Goal: Task Accomplishment & Management: Complete application form

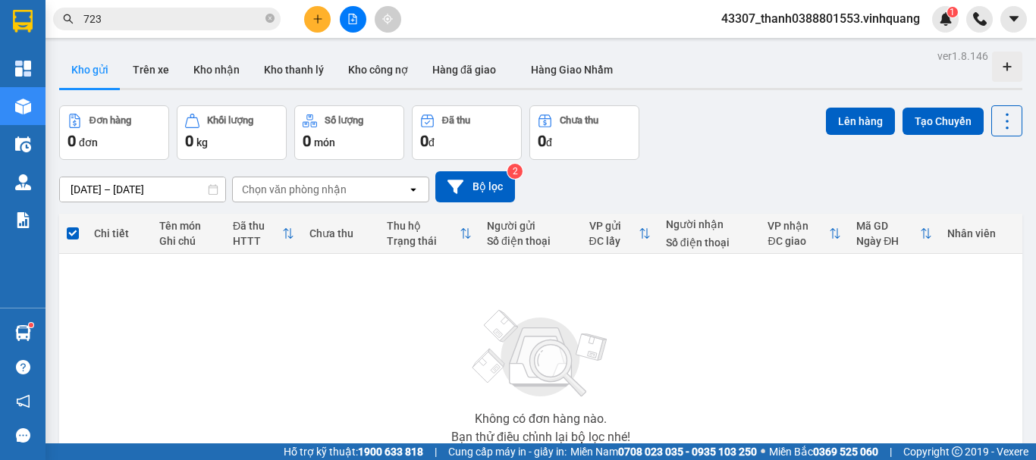
click at [46, 339] on main "ver 1.8.146 Kho gửi Trên xe Kho nhận Kho thanh lý Kho công nợ Hàng đã giao Hàng…" at bounding box center [518, 222] width 1036 height 444
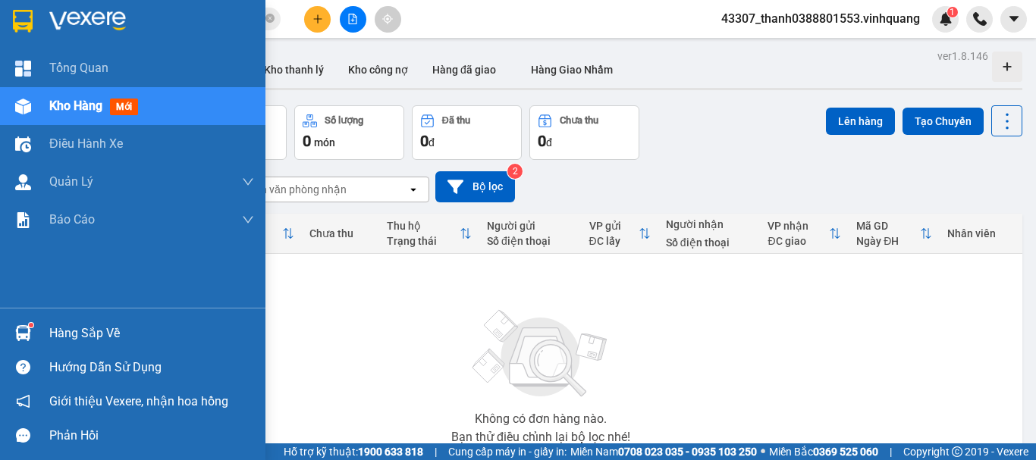
click at [33, 339] on div at bounding box center [23, 333] width 27 height 27
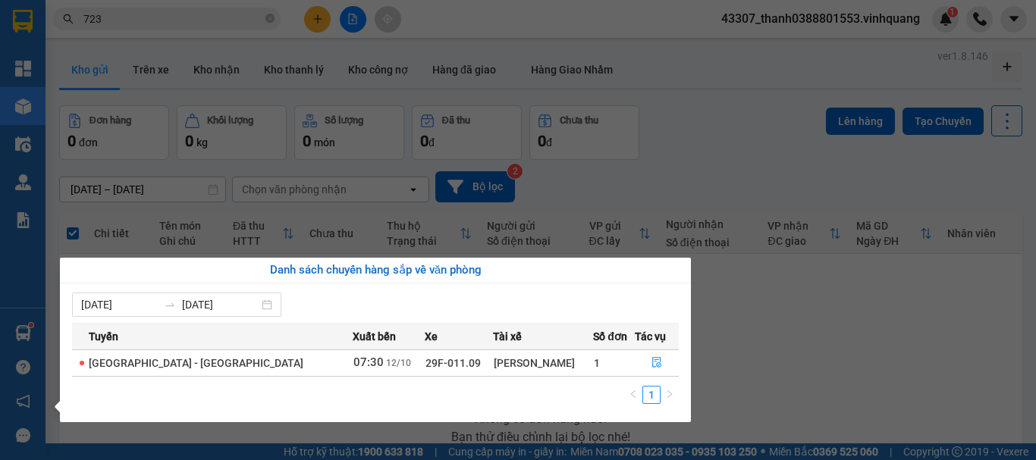
click at [363, 223] on section "Kết quả tìm kiếm ( 46 ) Bộ lọc Mã ĐH Trạng thái Món hàng Thu hộ Tổng cước Chưa …" at bounding box center [518, 230] width 1036 height 460
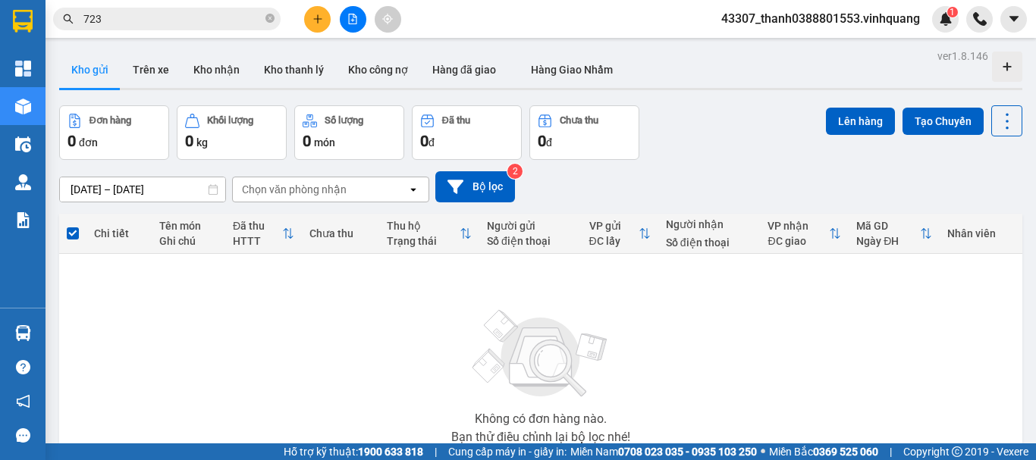
click at [320, 193] on div "Chọn văn phòng nhận" at bounding box center [294, 189] width 105 height 15
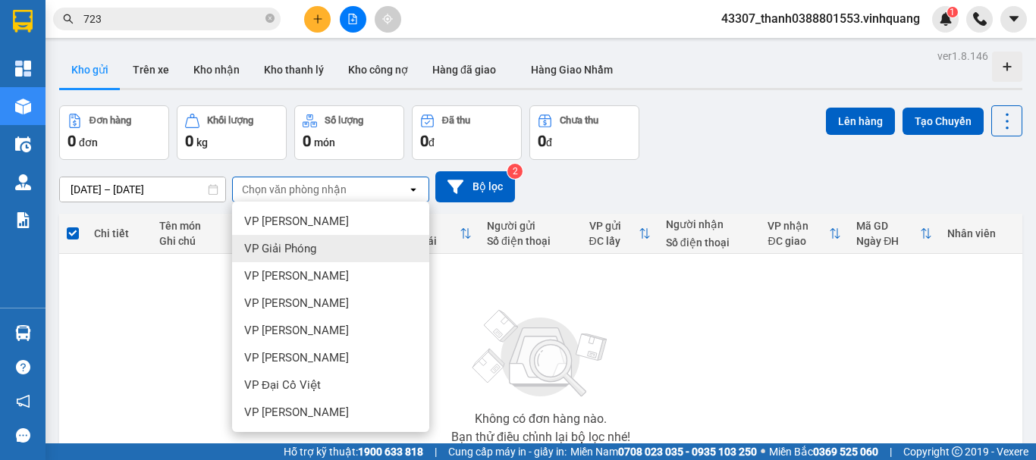
click at [303, 253] on span "VP Giải Phóng" at bounding box center [280, 248] width 72 height 15
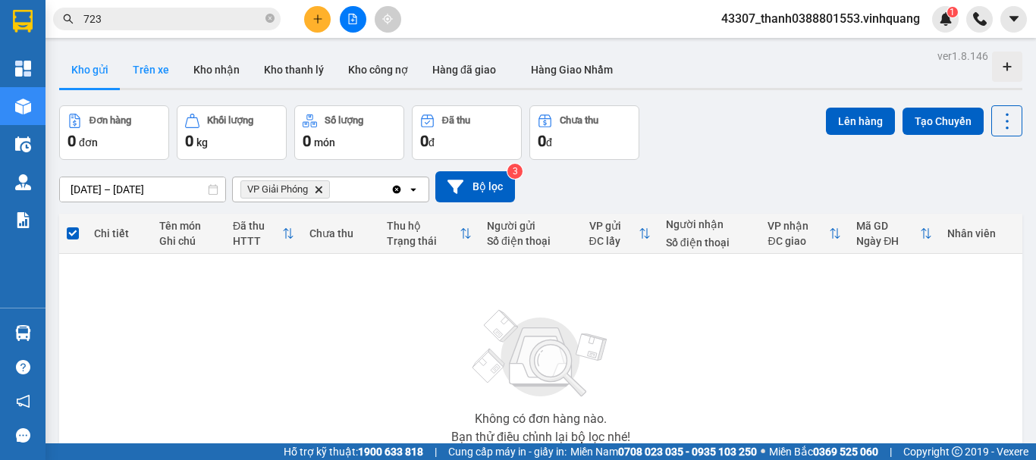
click at [120, 74] on div "Kho gửi Trên xe Kho nhận Kho thanh lý Kho công nợ Hàng đã giao Hàng [PERSON_NAM…" at bounding box center [540, 72] width 963 height 40
click at [99, 192] on div "ver 1.8.146 Kho gửi Trên xe Kho nhận Kho thanh lý Kho công nợ Hàng đã giao Hàng…" at bounding box center [540, 296] width 975 height 501
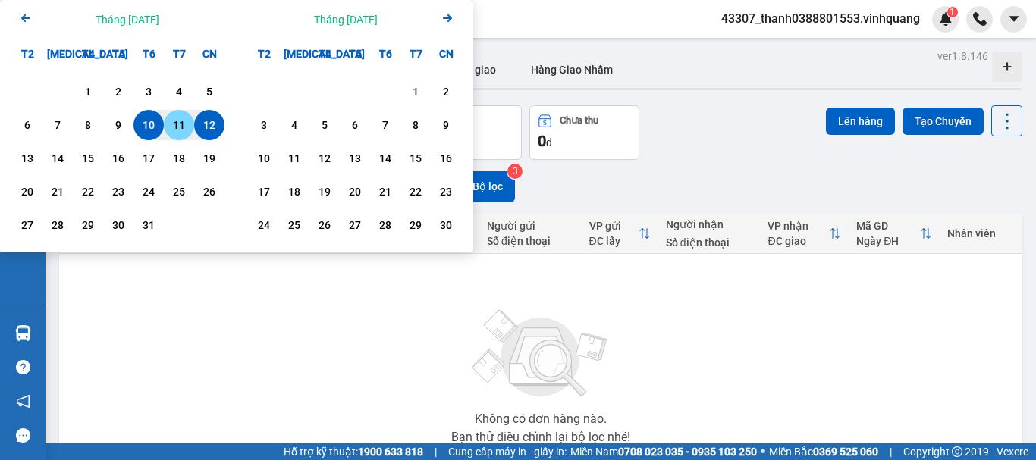
click at [177, 126] on div "11" at bounding box center [178, 125] width 21 height 18
type input "[DATE] – [DATE]"
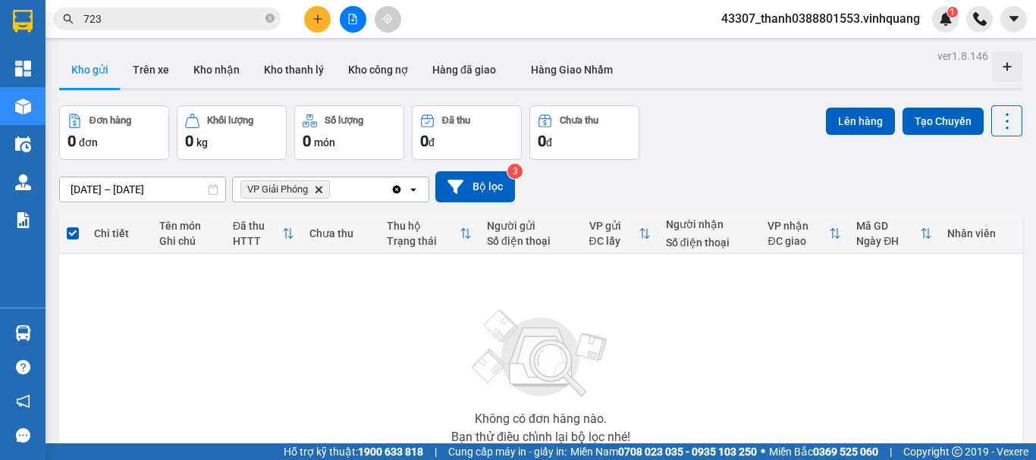
click at [321, 190] on icon "VP Giải Phóng, close by backspace" at bounding box center [318, 189] width 7 height 7
click at [161, 77] on button "Trên xe" at bounding box center [151, 70] width 61 height 36
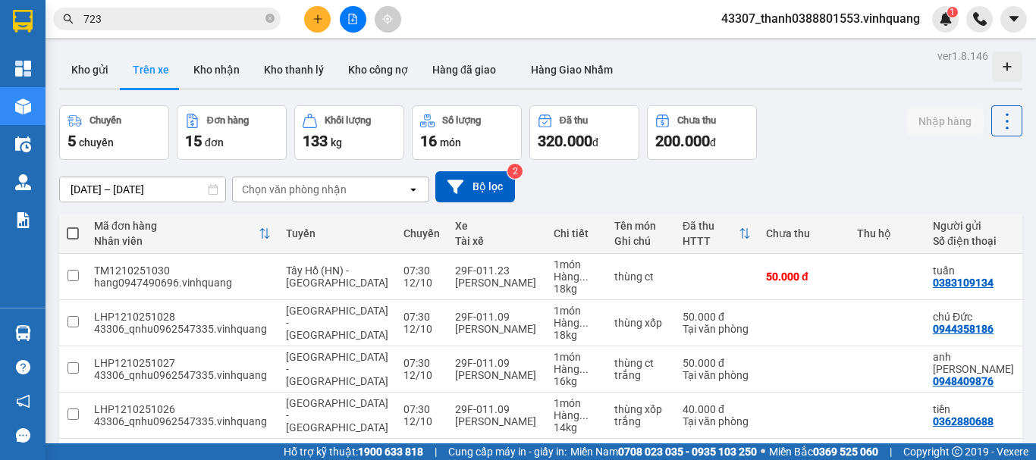
click at [143, 185] on div "ver 1.8.146 Kho gửi Trên xe Kho nhận Kho thanh lý Kho công nợ Hàng đã giao Hàng…" at bounding box center [540, 421] width 975 height 750
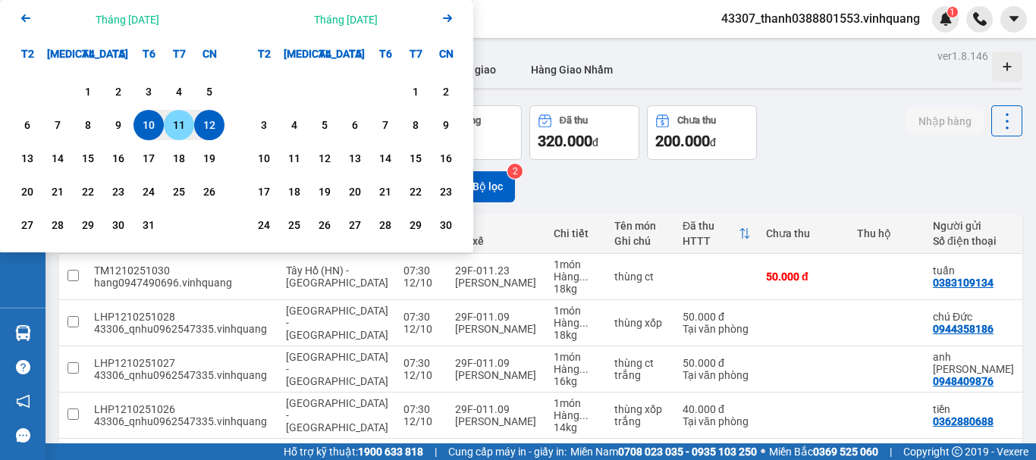
click at [174, 130] on div "11" at bounding box center [178, 125] width 21 height 18
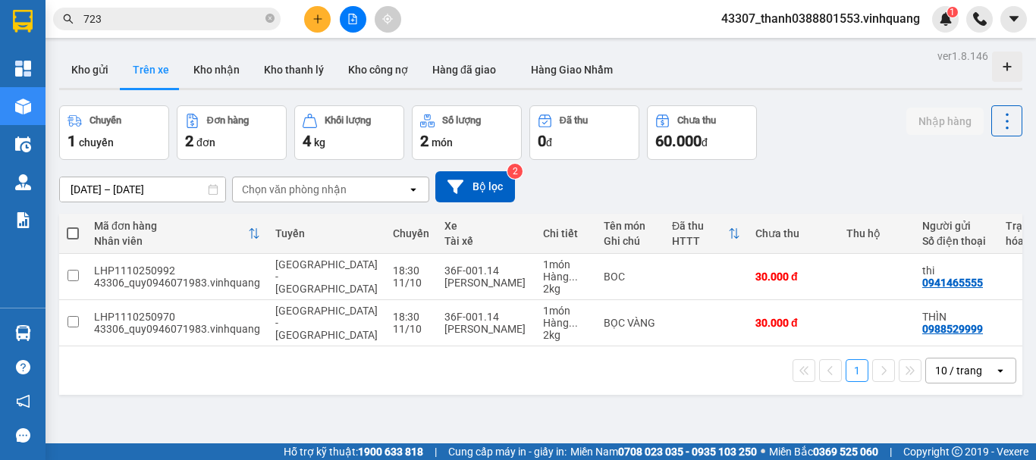
click at [281, 196] on div "Chọn văn phòng nhận" at bounding box center [294, 189] width 105 height 15
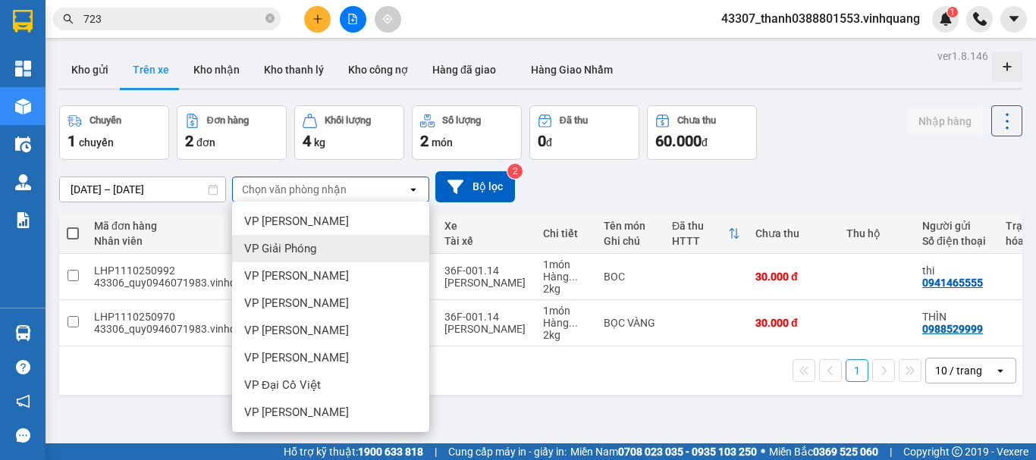
click at [613, 411] on div "ver 1.8.146 Kho gửi Trên xe Kho nhận Kho thanh lý Kho công nợ Hàng đã giao Hàng…" at bounding box center [540, 276] width 975 height 460
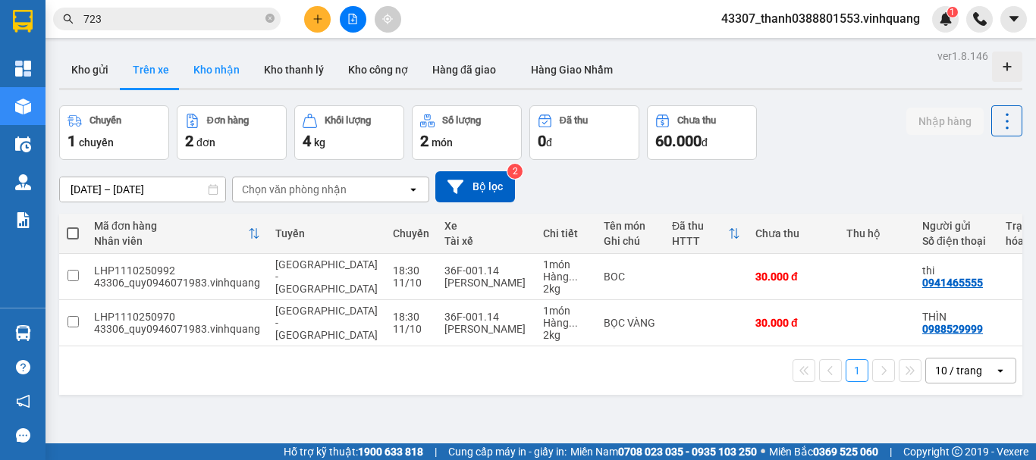
click at [228, 76] on button "Kho nhận" at bounding box center [216, 70] width 71 height 36
type input "[DATE] – [DATE]"
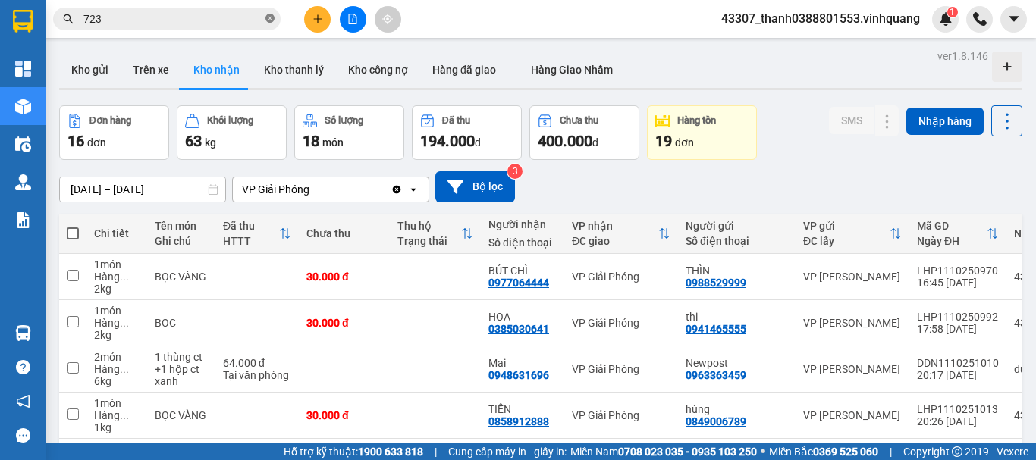
click at [269, 21] on icon "close-circle" at bounding box center [269, 18] width 9 height 9
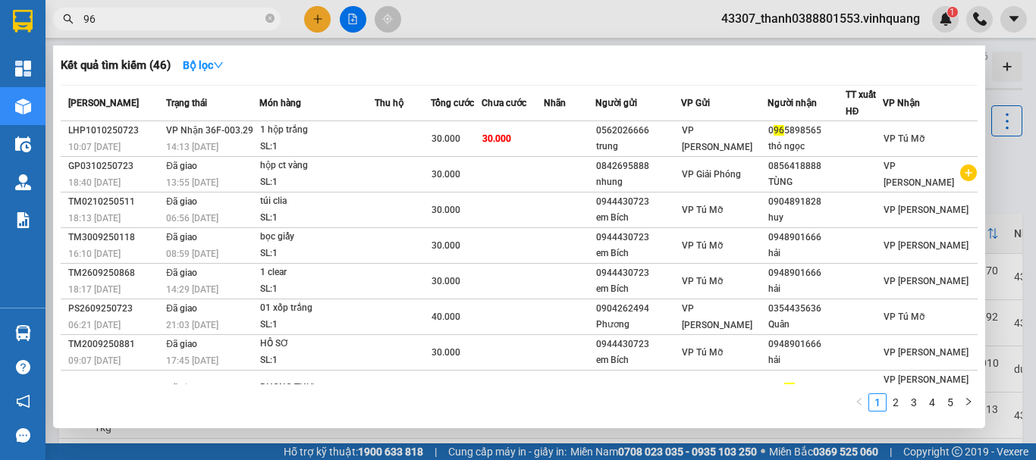
type input "967"
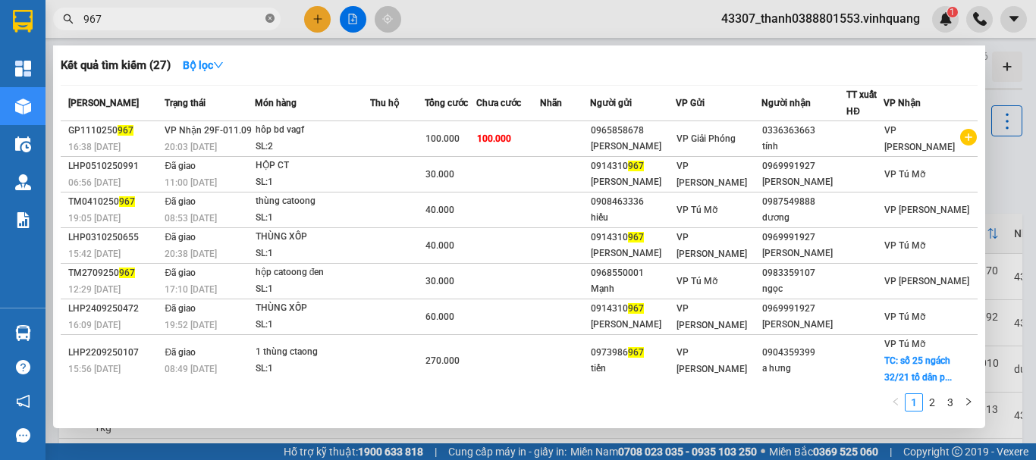
click at [271, 17] on icon "close-circle" at bounding box center [269, 18] width 9 height 9
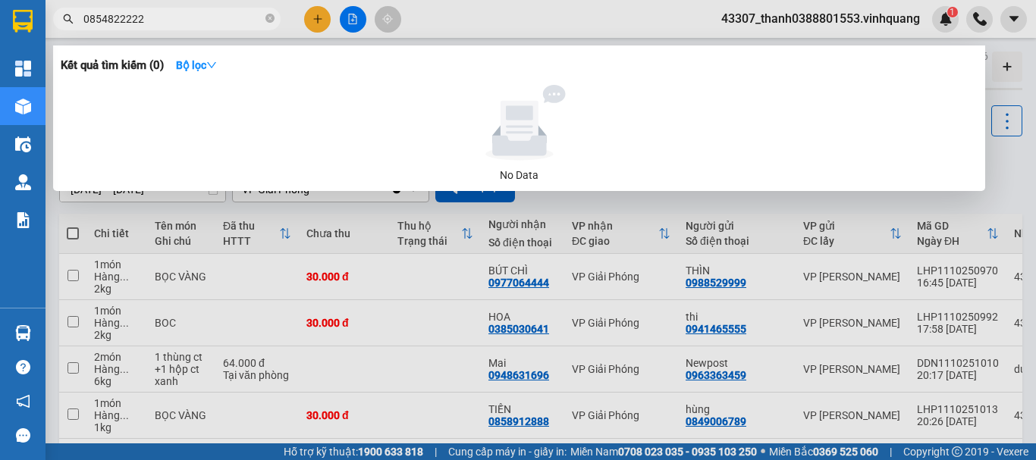
type input "085482222"
drag, startPoint x: 156, startPoint y: 25, endPoint x: 88, endPoint y: 28, distance: 68.3
click at [70, 31] on div "Kết quả tìm kiếm ( 0 ) Bộ lọc No Data 085482222" at bounding box center [148, 19] width 296 height 27
click at [271, 20] on icon "close-circle" at bounding box center [269, 18] width 9 height 9
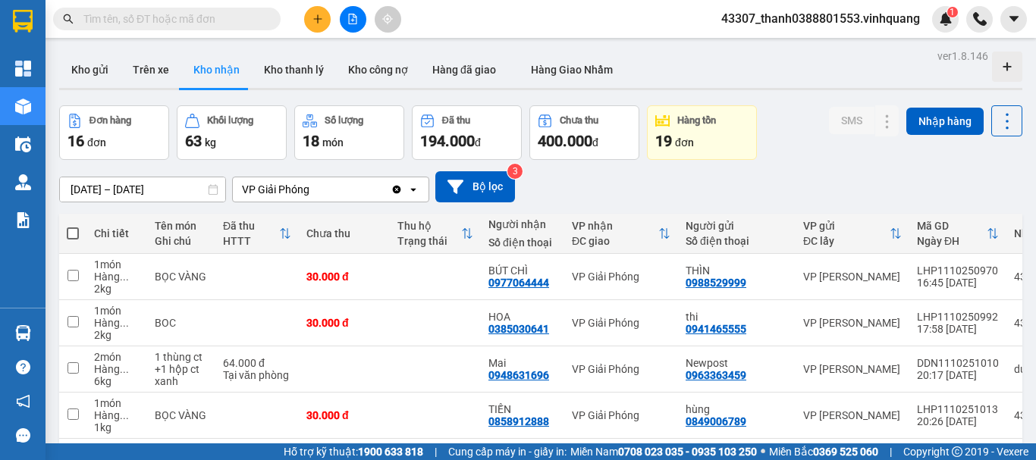
click at [218, 10] on span at bounding box center [167, 19] width 228 height 23
click at [218, 18] on input "text" at bounding box center [172, 19] width 179 height 17
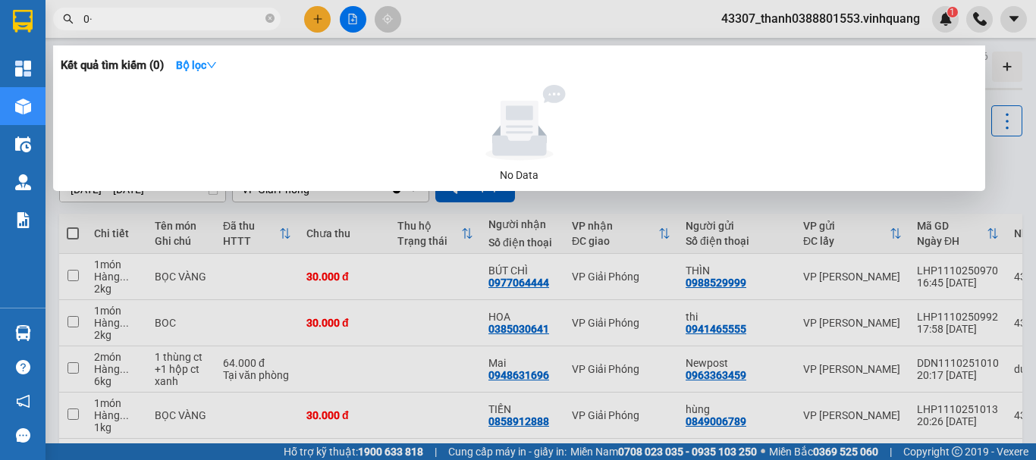
type input "0"
type input "0877294"
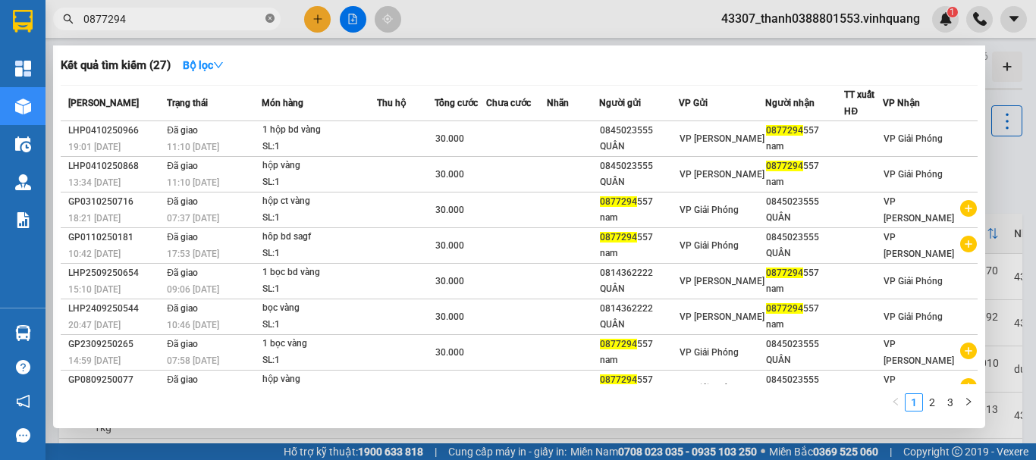
click at [272, 20] on icon "close-circle" at bounding box center [269, 18] width 9 height 9
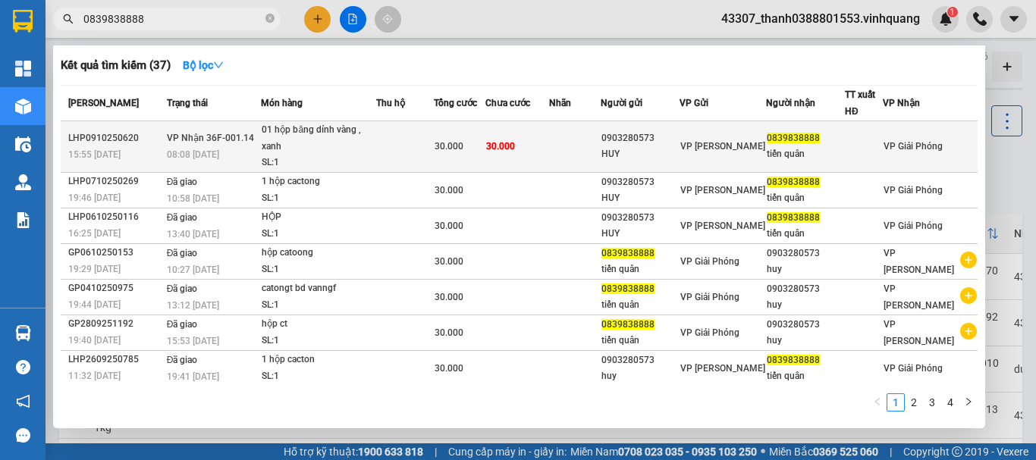
type input "0839838888"
click at [679, 147] on div "HUY" at bounding box center [639, 154] width 77 height 16
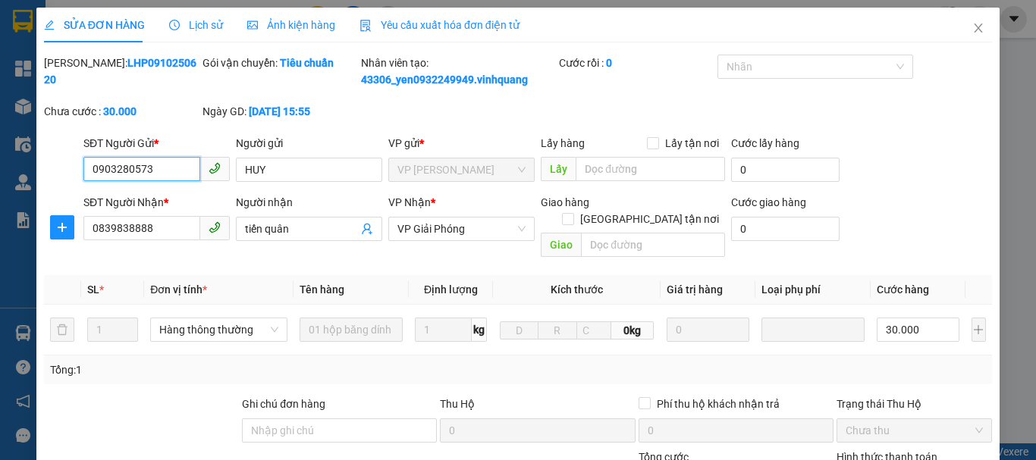
type input "0903280573"
type input "HUY"
type input "0839838888"
type input "tiến quân"
type input "0"
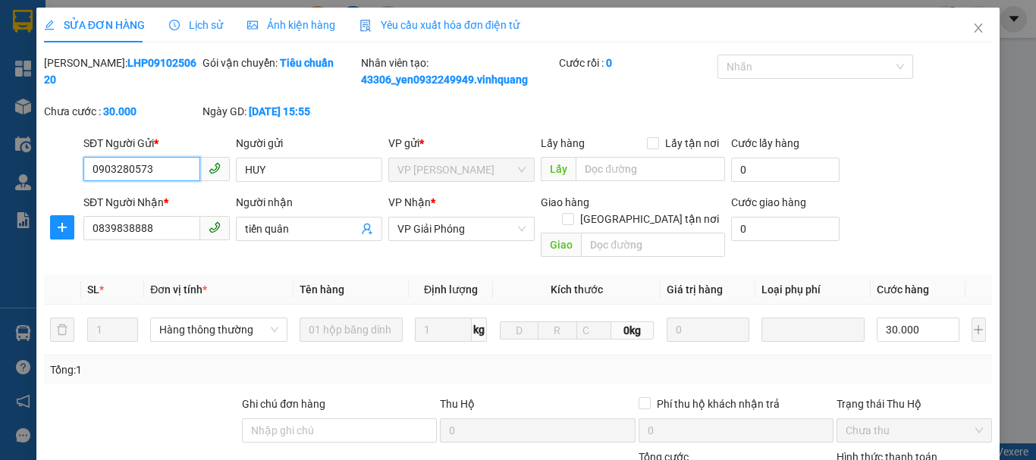
type input "30.000"
drag, startPoint x: 507, startPoint y: 275, endPoint x: 906, endPoint y: 121, distance: 428.3
click at [906, 121] on div "[PERSON_NAME]: LHP0910250620 Gói vận chuyển: Tiêu chuẩn Nhân viên tạo: 43306_ye…" at bounding box center [517, 95] width 951 height 80
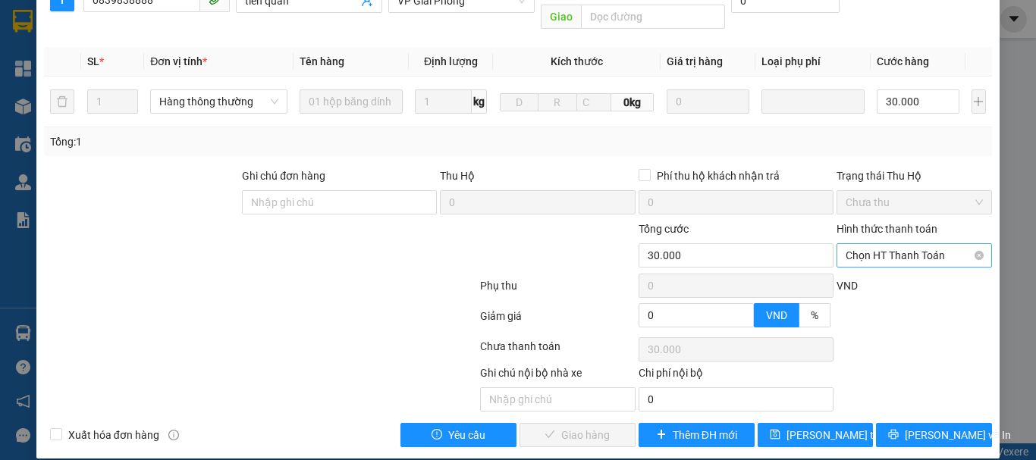
click at [885, 245] on span "Chọn HT Thanh Toán" at bounding box center [914, 255] width 137 height 23
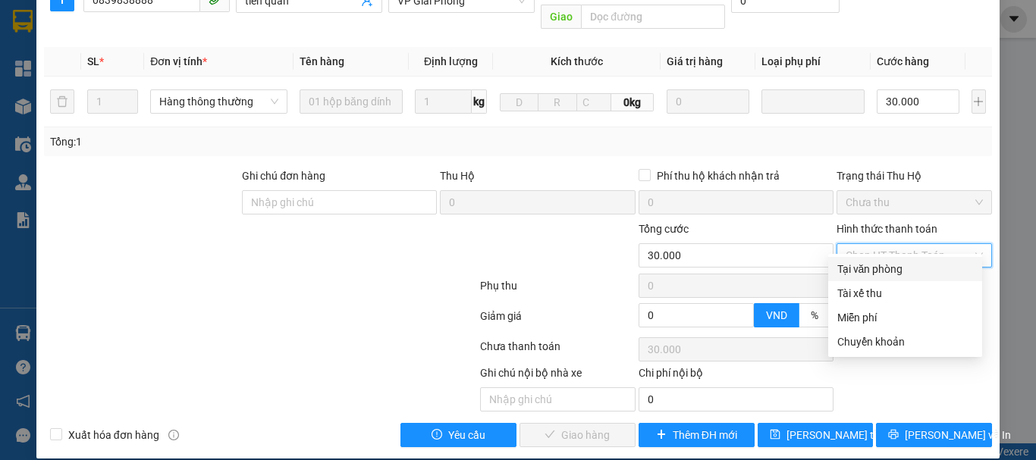
click at [872, 269] on div "Tại văn phòng" at bounding box center [905, 269] width 136 height 17
type input "0"
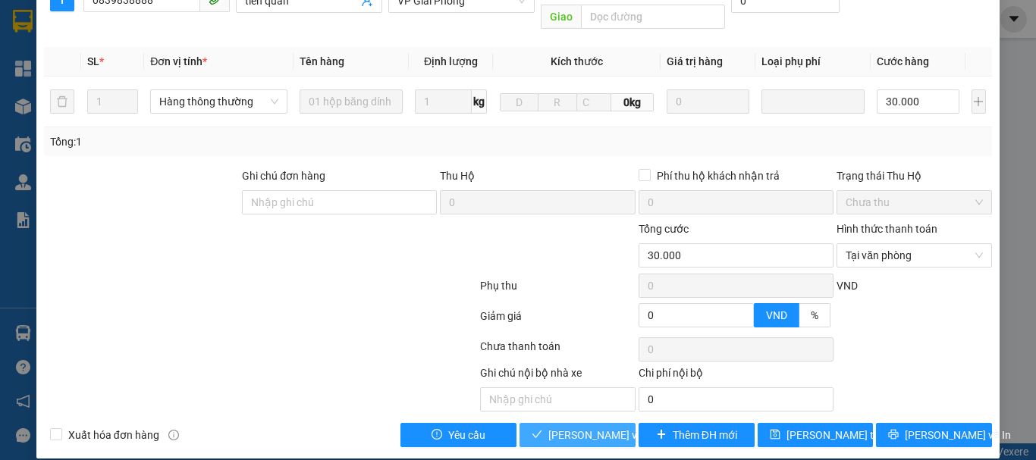
click at [569, 427] on span "[PERSON_NAME] và Giao hàng" at bounding box center [621, 435] width 146 height 17
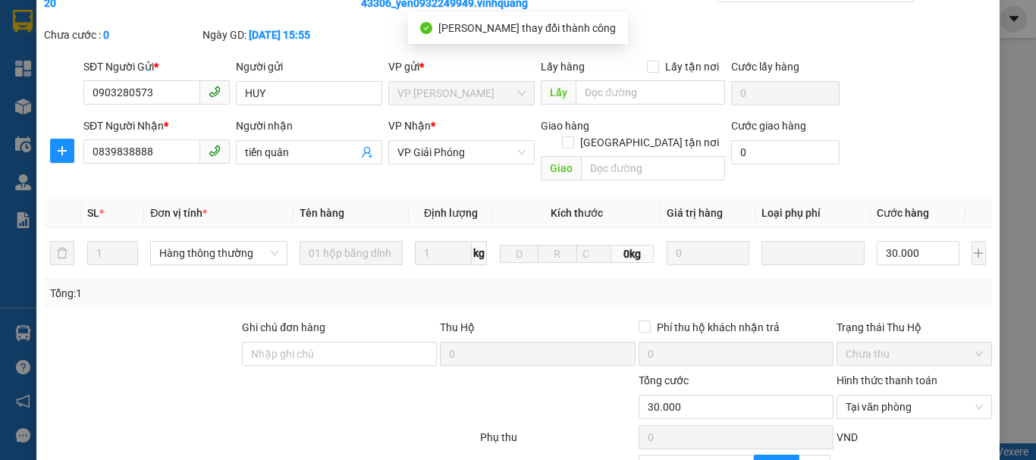
scroll to position [0, 0]
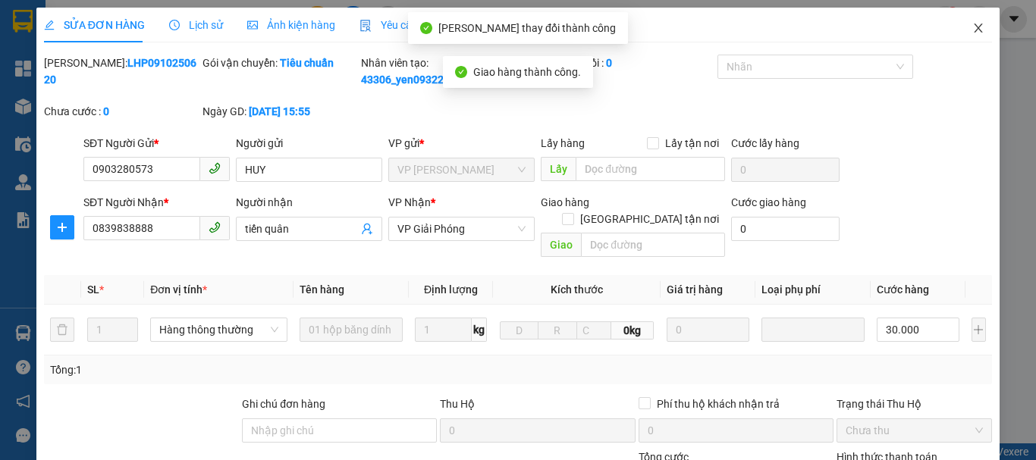
click at [974, 25] on icon "close" at bounding box center [978, 28] width 8 height 9
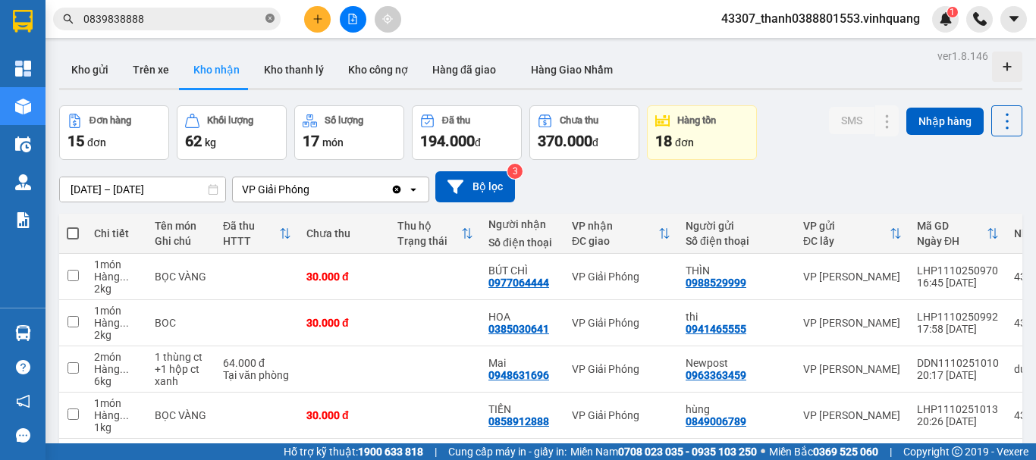
click at [271, 20] on icon "close-circle" at bounding box center [269, 18] width 9 height 9
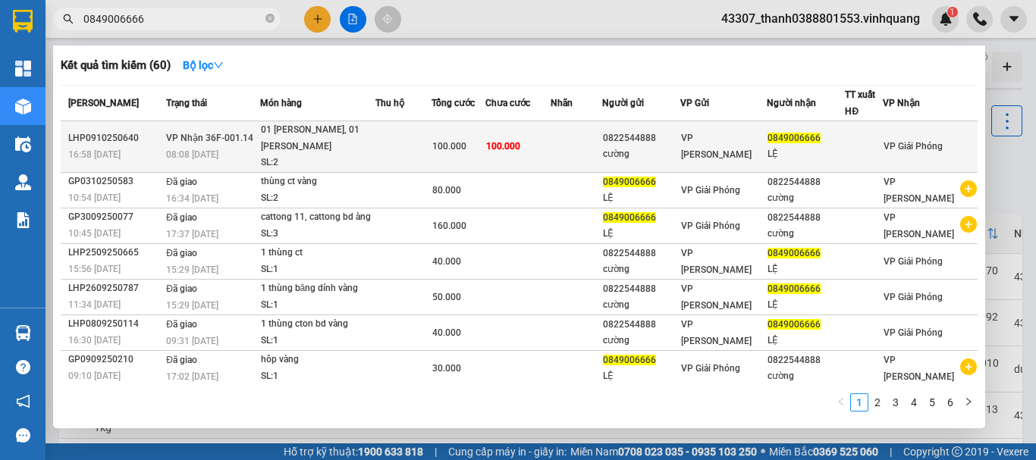
type input "0849006666"
click at [551, 156] on td "100.000" at bounding box center [517, 147] width 65 height 52
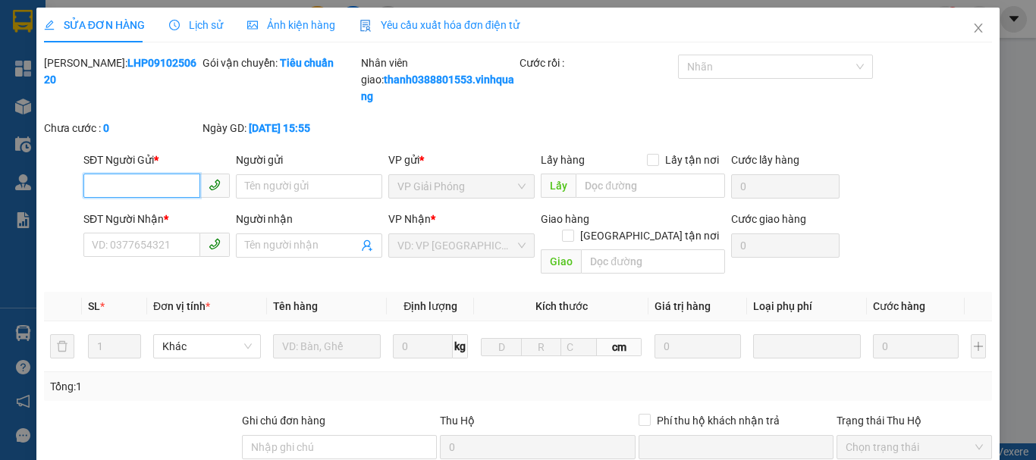
type input "0822544888"
type input "cường"
type input "0849006666"
type input "LỆ"
type input "0"
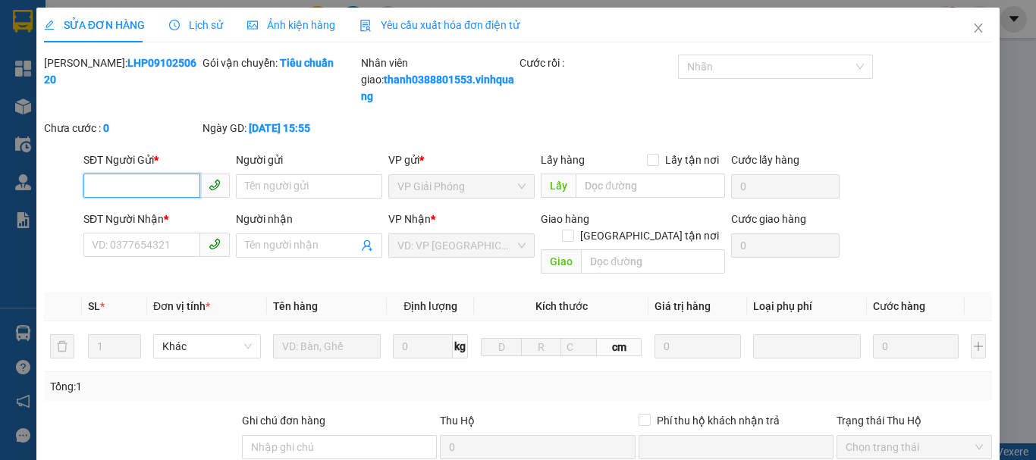
type input "100.000"
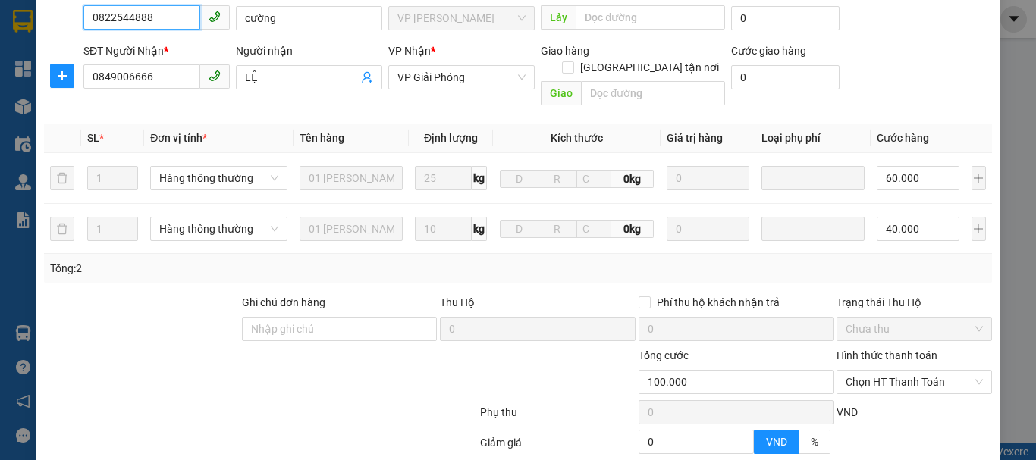
scroll to position [279, 0]
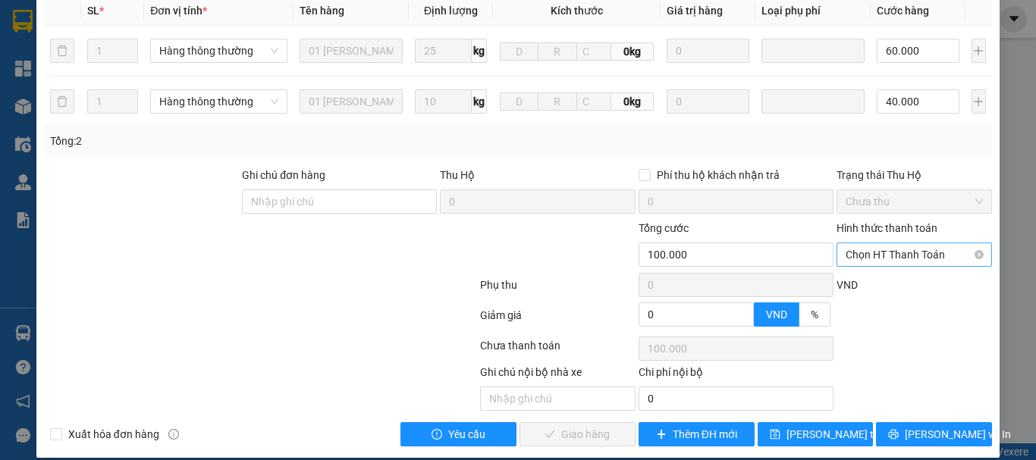
click at [858, 243] on span "Chọn HT Thanh Toán" at bounding box center [914, 254] width 137 height 23
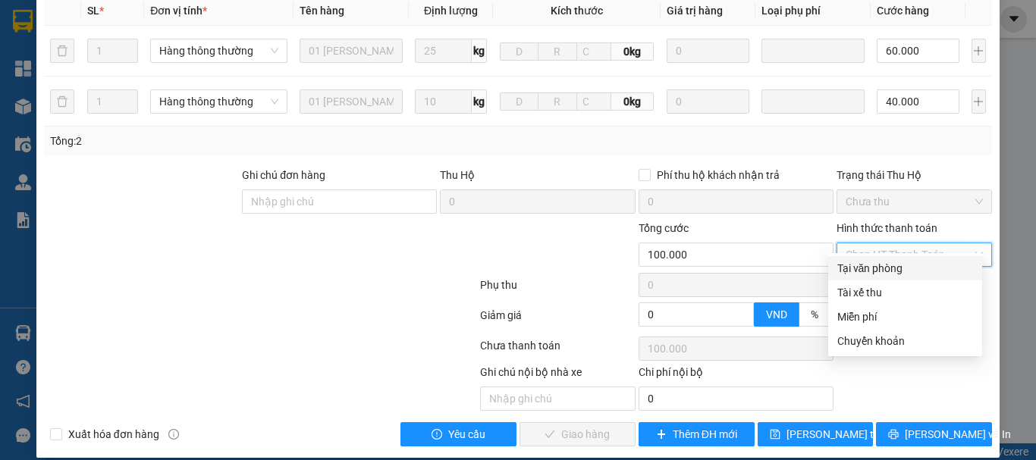
click at [869, 268] on div "Tại văn phòng" at bounding box center [905, 268] width 136 height 17
type input "0"
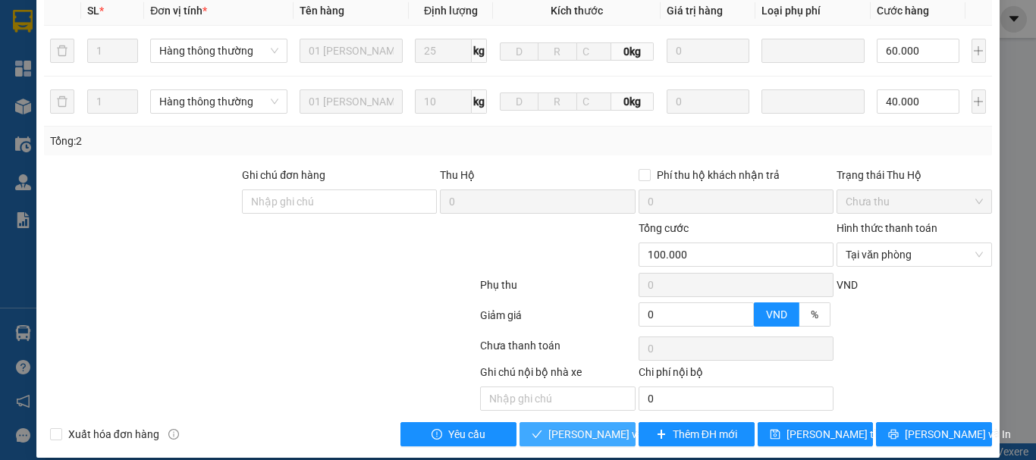
click at [551, 426] on span "[PERSON_NAME] và Giao hàng" at bounding box center [621, 434] width 146 height 17
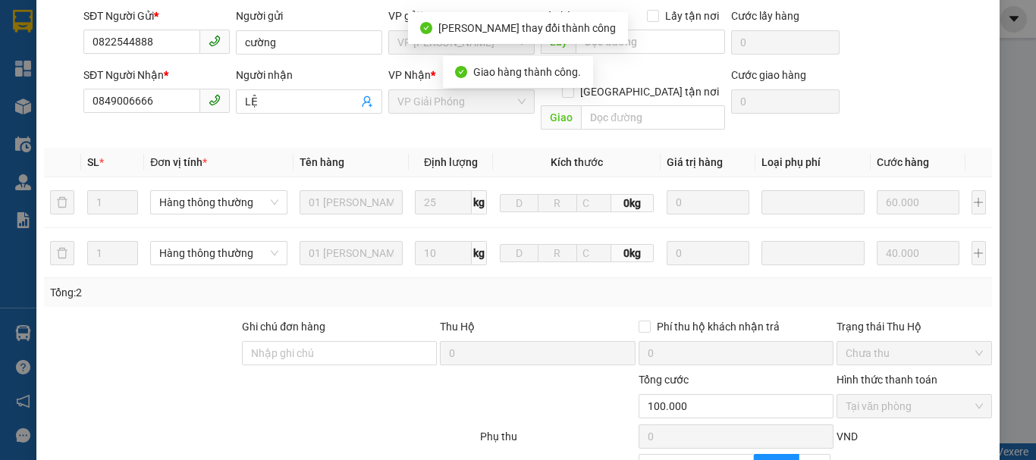
scroll to position [0, 0]
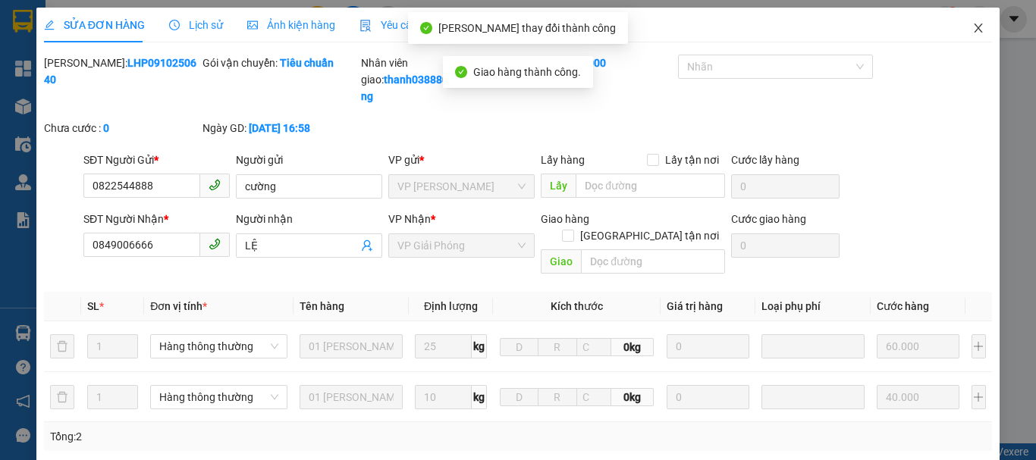
click at [972, 24] on icon "close" at bounding box center [978, 28] width 12 height 12
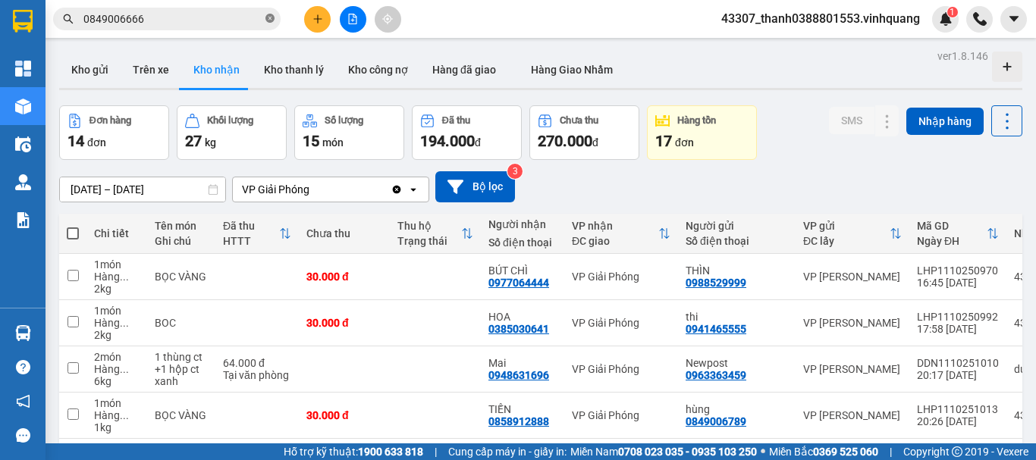
click at [271, 20] on icon "close-circle" at bounding box center [269, 18] width 9 height 9
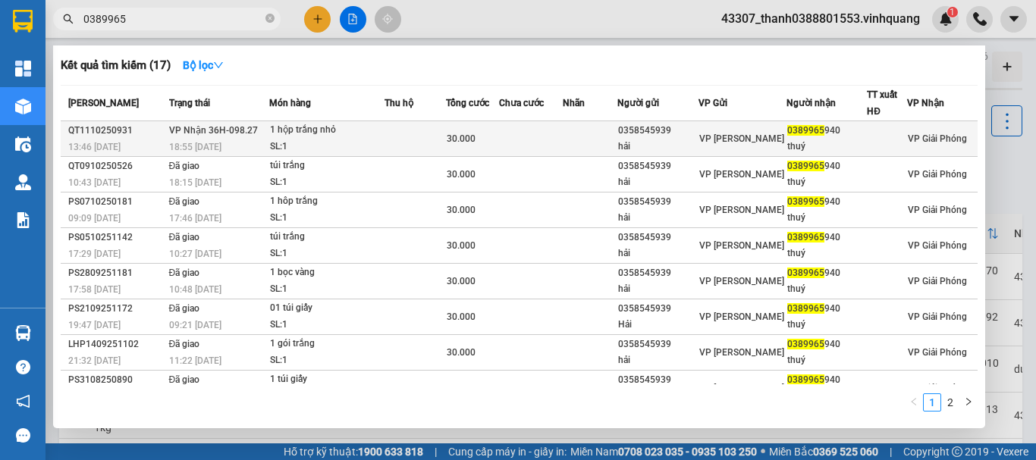
type input "0389965"
click at [555, 137] on td at bounding box center [531, 139] width 64 height 36
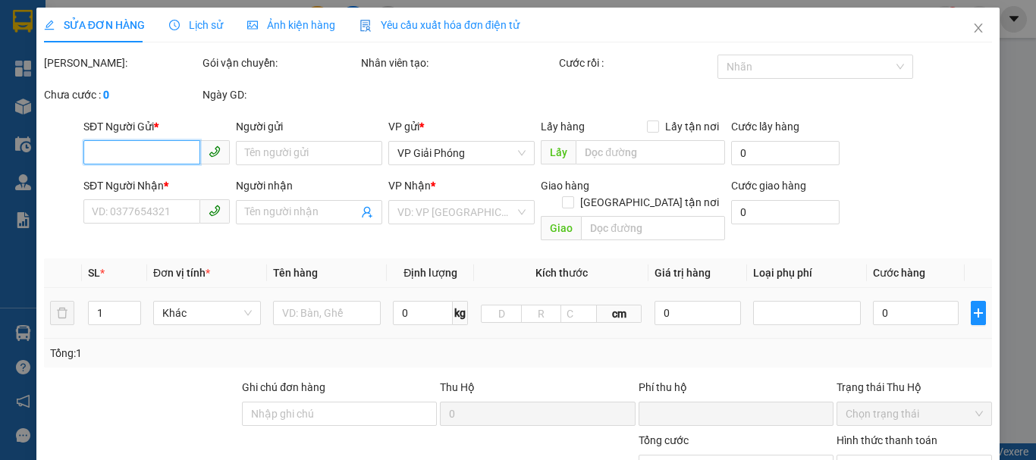
type input "0358545939"
type input "hải"
type input "0389965940"
type input "thuý"
type input "0"
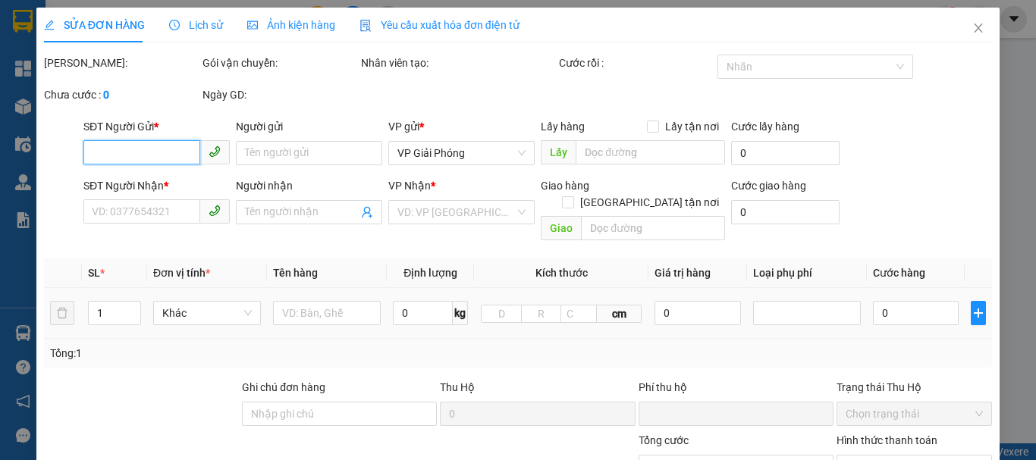
type input "30.000"
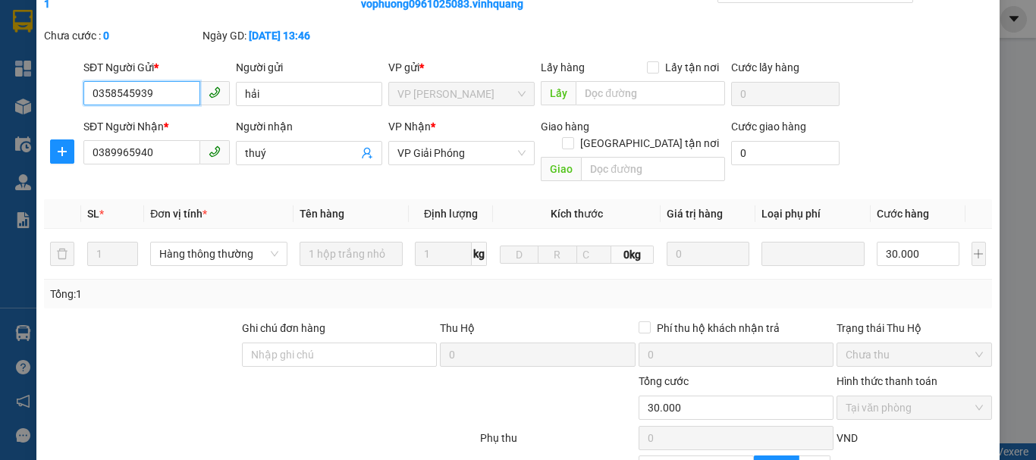
scroll to position [228, 0]
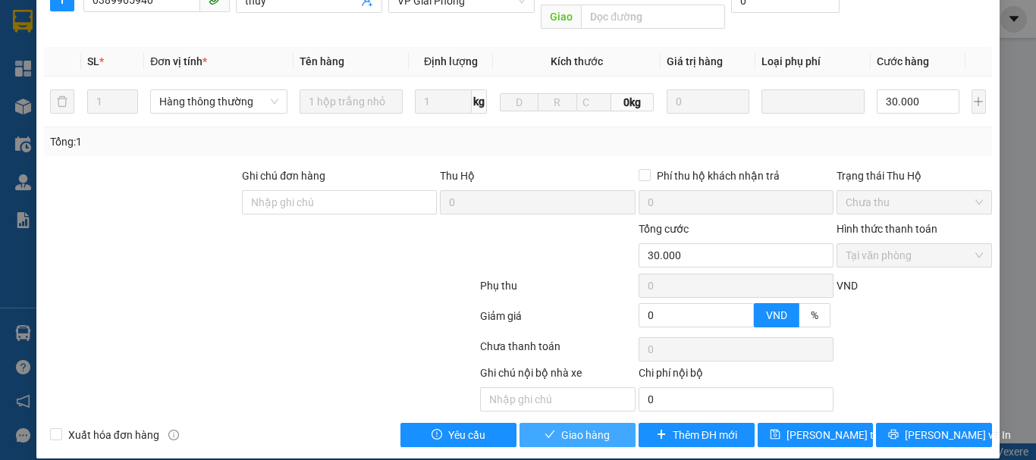
click at [536, 423] on button "Giao hàng" at bounding box center [577, 435] width 116 height 24
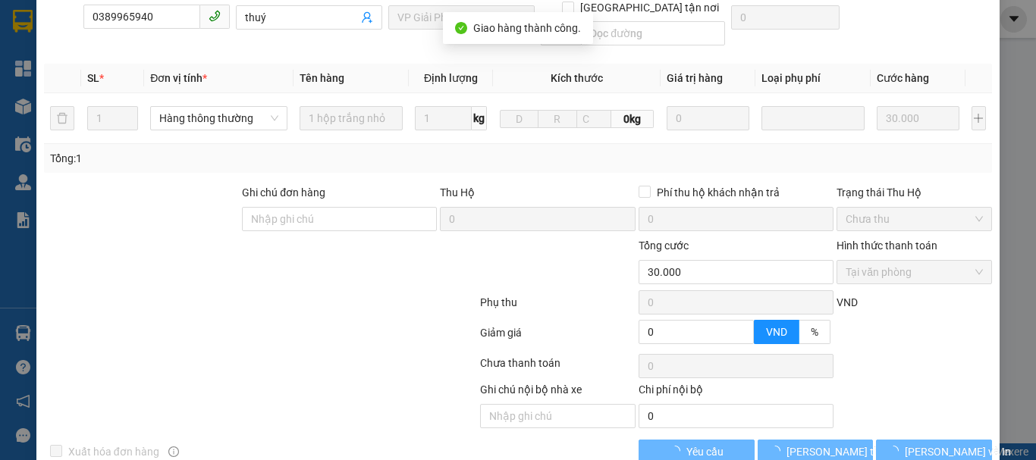
scroll to position [0, 0]
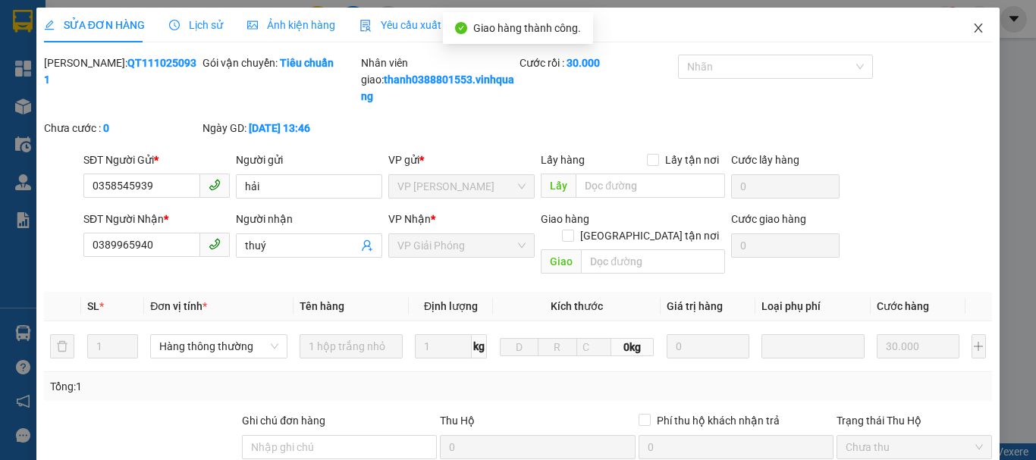
click at [972, 29] on icon "close" at bounding box center [978, 28] width 12 height 12
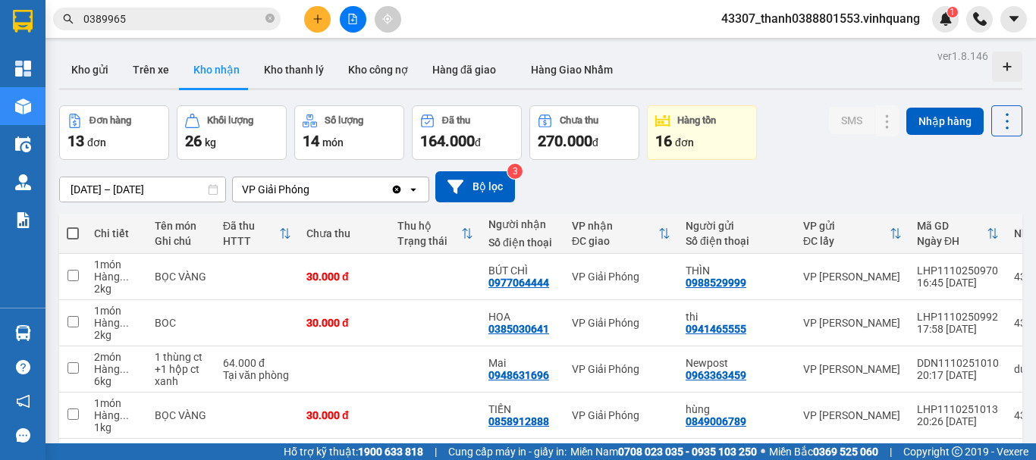
click at [326, 17] on button at bounding box center [317, 19] width 27 height 27
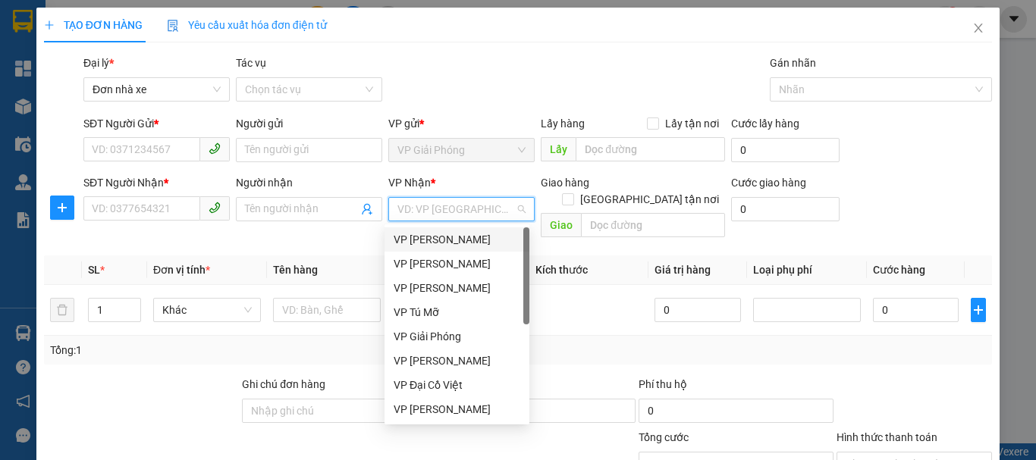
click at [491, 218] on input "search" at bounding box center [456, 209] width 118 height 23
click at [470, 272] on div "VP [PERSON_NAME]" at bounding box center [456, 264] width 145 height 24
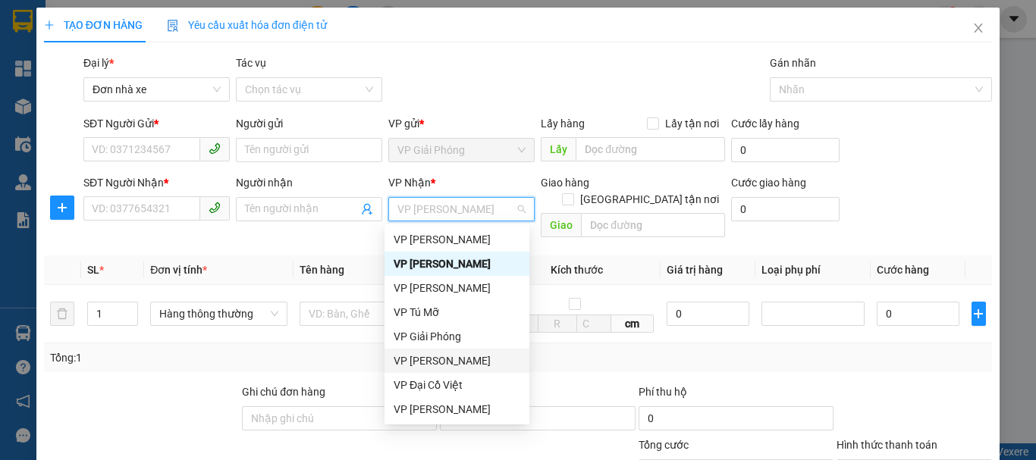
click at [478, 358] on div "VP [PERSON_NAME]" at bounding box center [457, 361] width 127 height 17
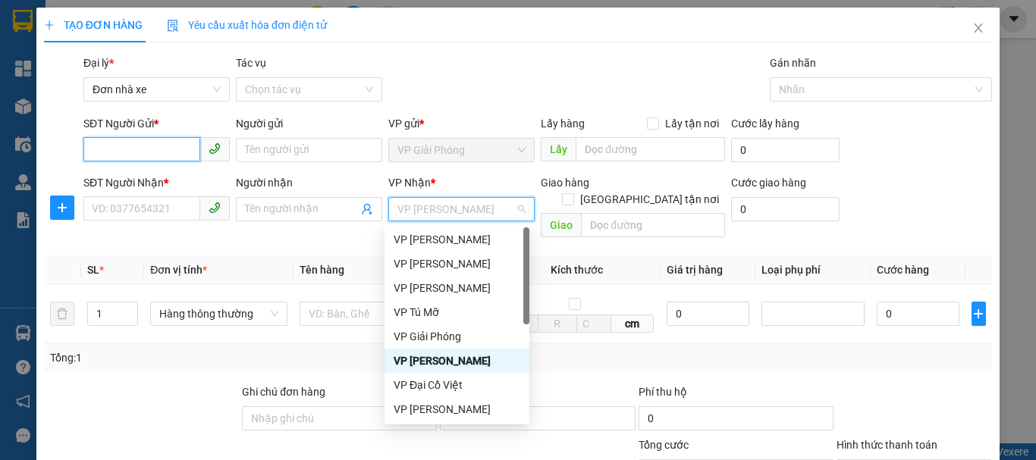
click at [107, 159] on input "SĐT Người Gửi *" at bounding box center [141, 149] width 117 height 24
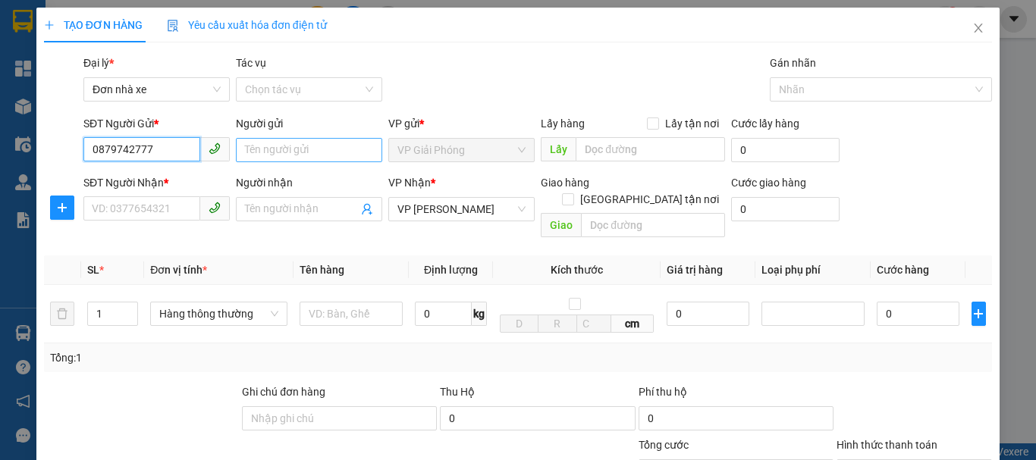
type input "0879742777"
click at [302, 148] on input "Người gửi" at bounding box center [309, 150] width 146 height 24
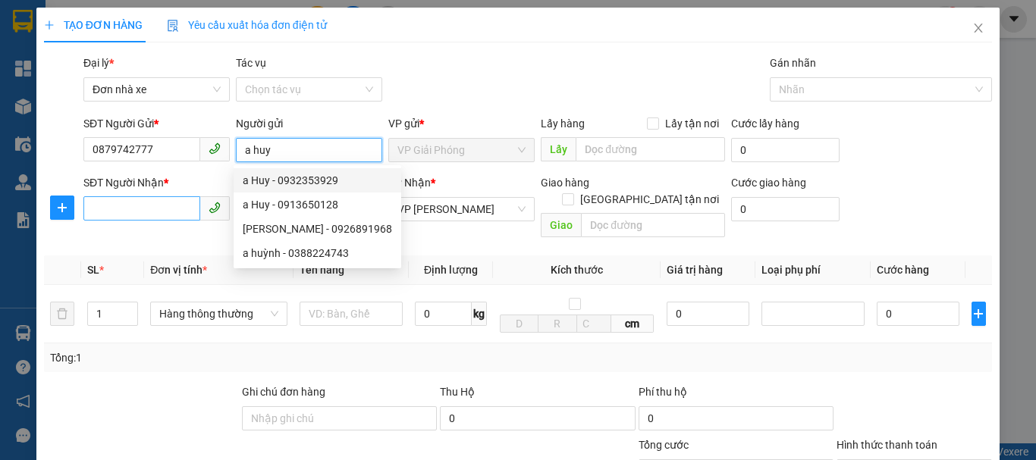
type input "a huy"
click at [187, 209] on input "SĐT Người Nhận *" at bounding box center [141, 208] width 117 height 24
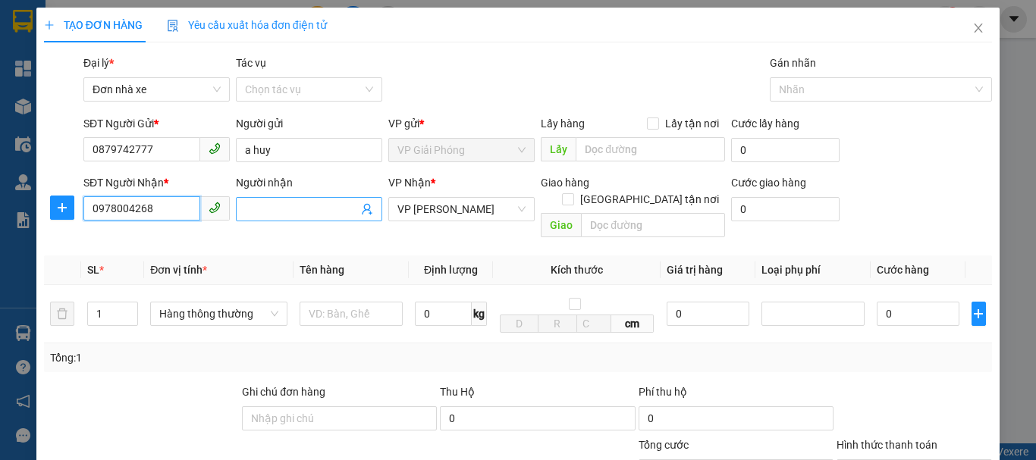
type input "0978004268"
click at [278, 213] on input "Người nhận" at bounding box center [301, 209] width 113 height 17
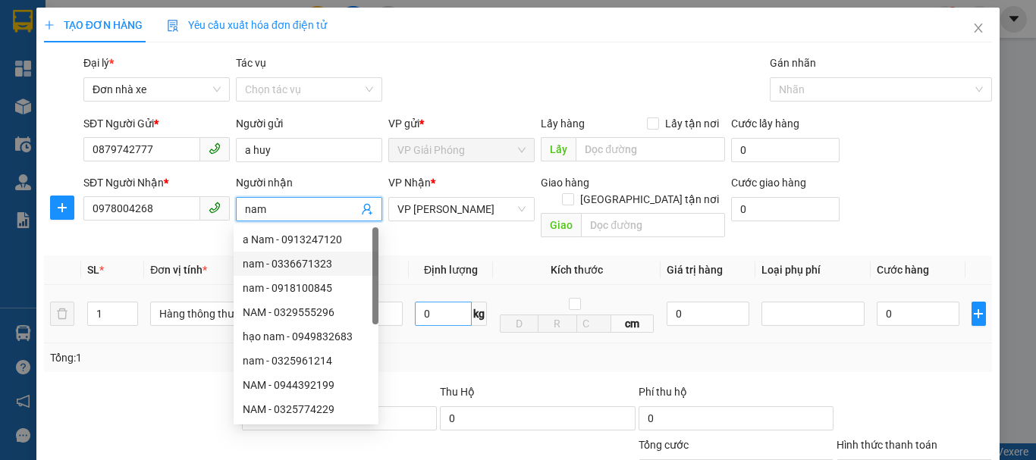
type input "nam"
click at [425, 302] on input "0" at bounding box center [443, 314] width 57 height 24
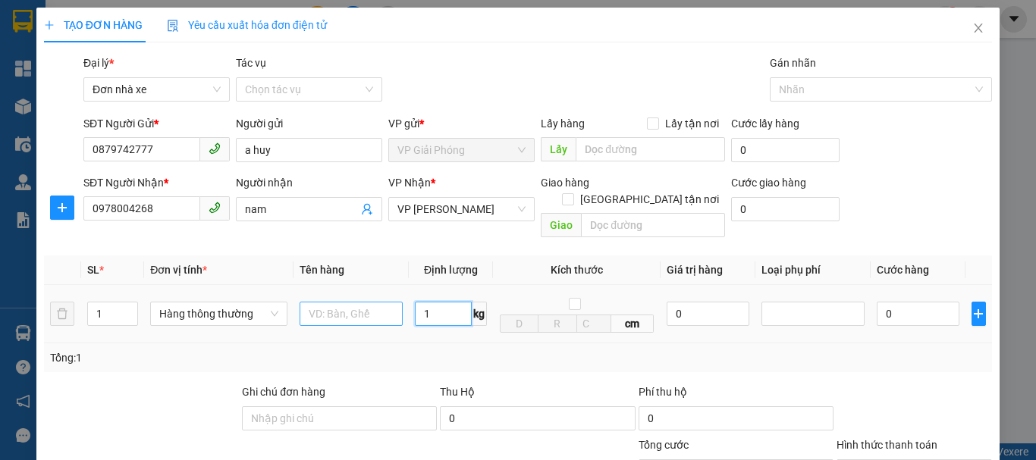
type input "1"
click at [360, 309] on input "text" at bounding box center [351, 314] width 103 height 24
type input "30.000"
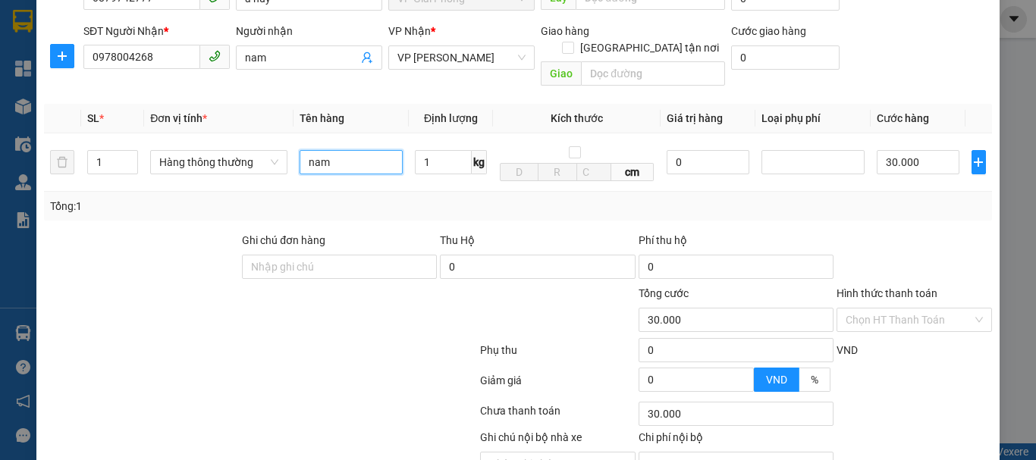
scroll to position [217, 0]
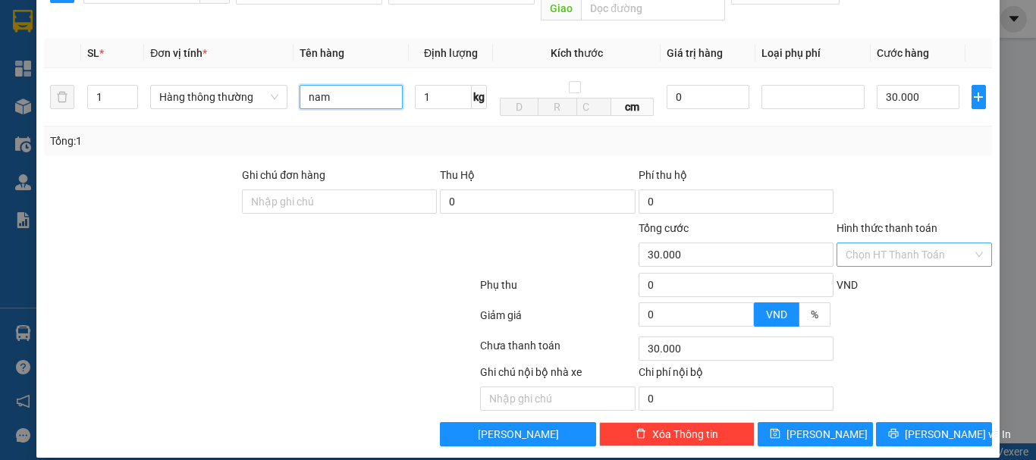
type input "nam"
click at [902, 246] on input "Hình thức thanh toán" at bounding box center [909, 254] width 127 height 23
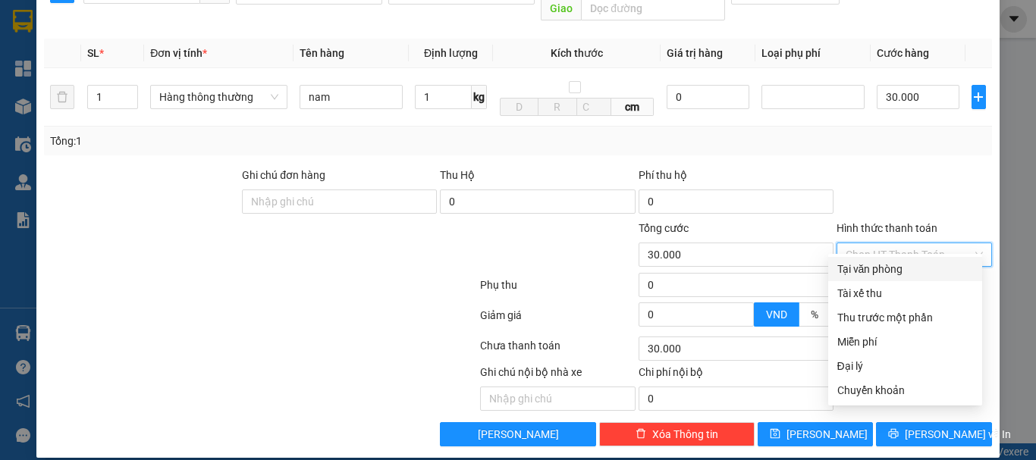
click at [877, 269] on div "Tại văn phòng" at bounding box center [905, 269] width 136 height 17
type input "0"
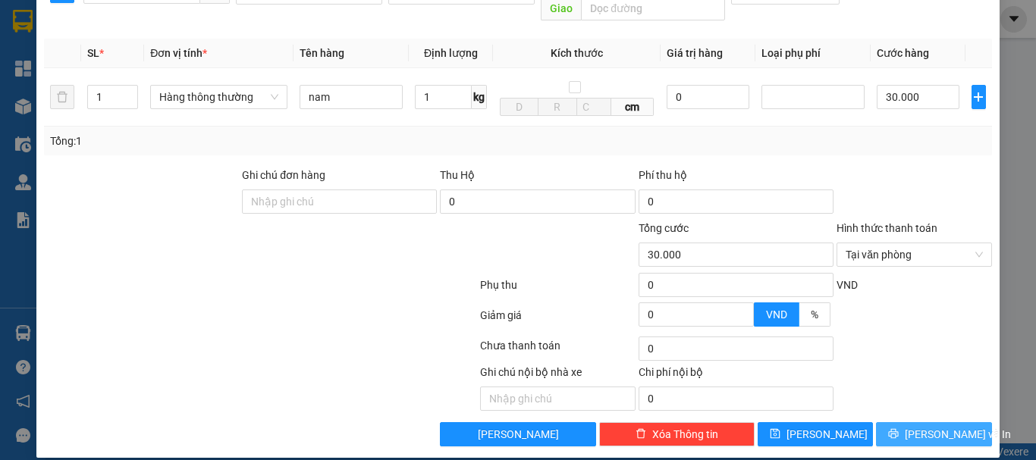
click at [899, 429] on icon "printer" at bounding box center [894, 434] width 10 height 10
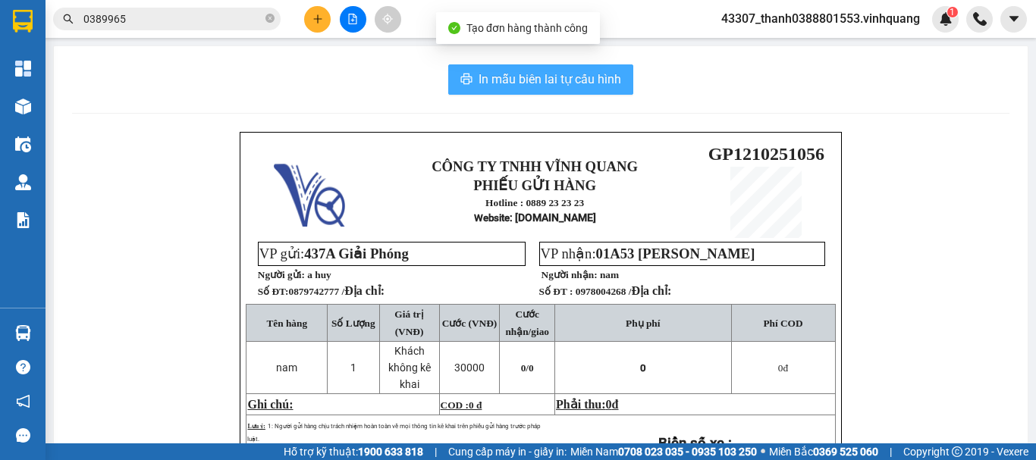
click at [540, 87] on span "In mẫu biên lai tự cấu hình" at bounding box center [550, 79] width 143 height 19
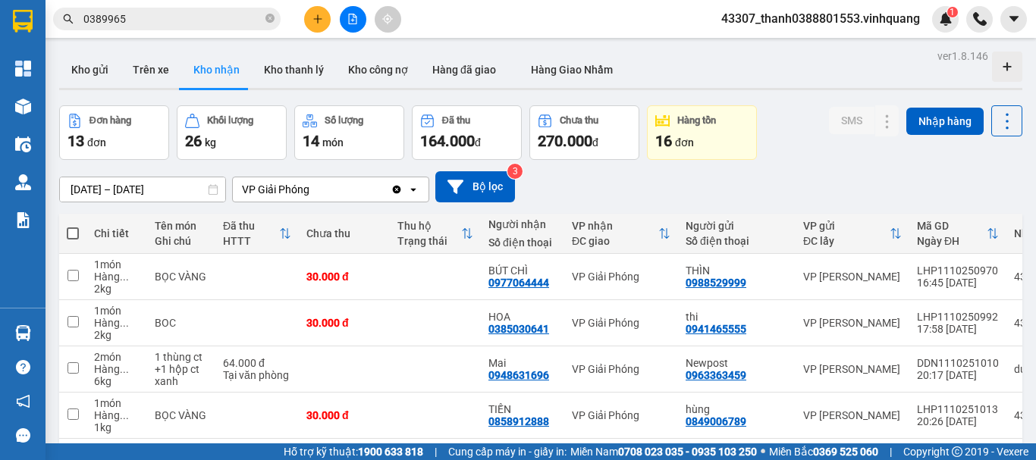
click at [315, 20] on icon "plus" at bounding box center [317, 19] width 11 height 11
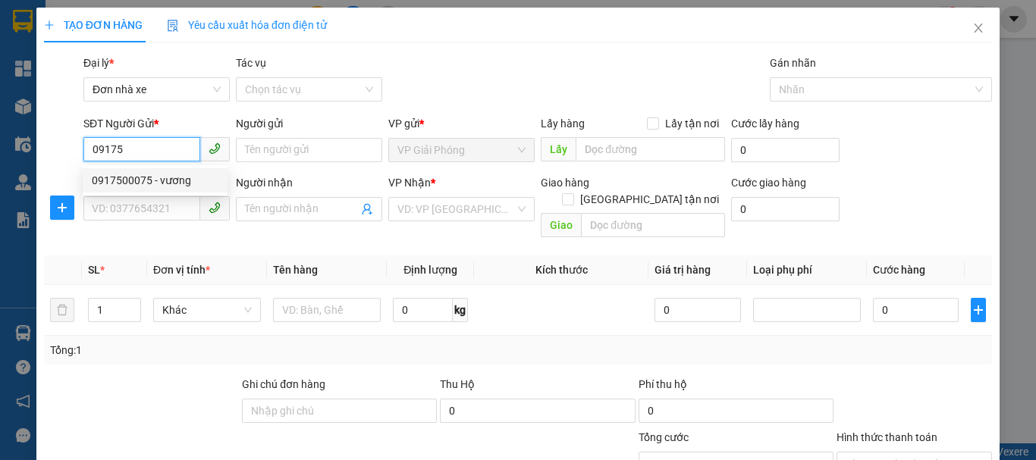
click at [140, 181] on div "0917500075 - vương" at bounding box center [155, 180] width 127 height 17
type input "0917500075"
type input "vương"
type input "0969252888"
type input "kh"
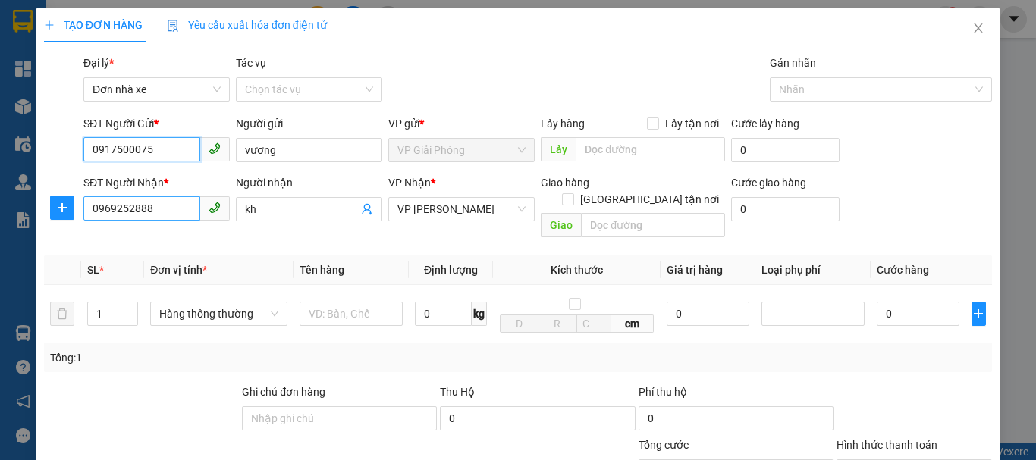
type input "0917500075"
click at [171, 215] on input "0969252888" at bounding box center [141, 208] width 117 height 24
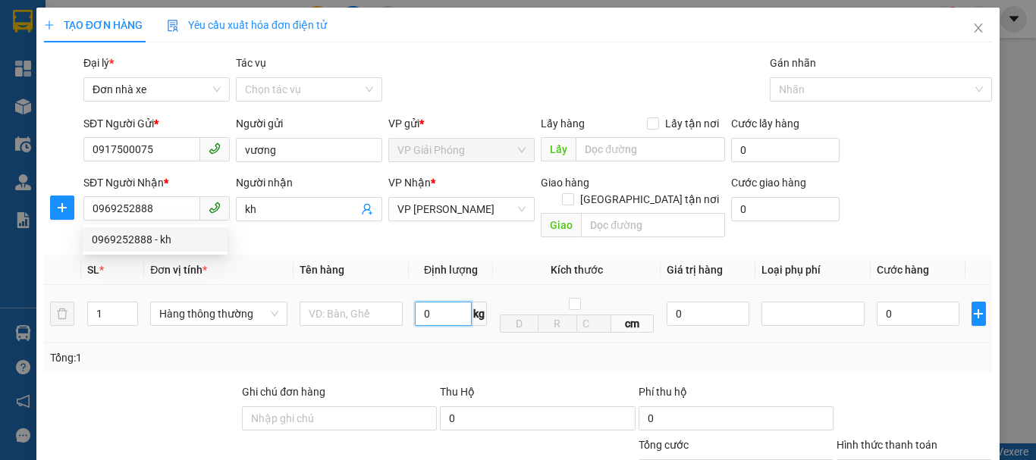
click at [441, 302] on input "0" at bounding box center [443, 314] width 57 height 24
type input "6"
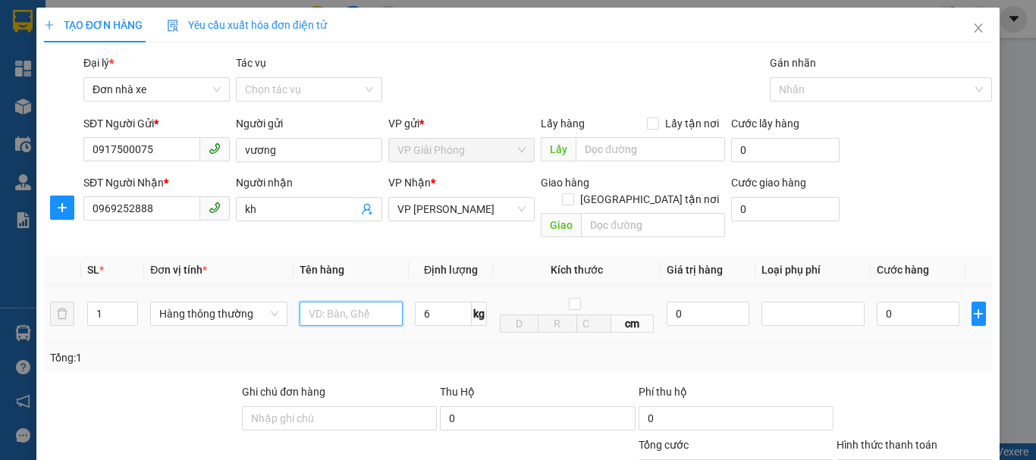
click at [359, 302] on input "text" at bounding box center [351, 314] width 103 height 24
type input "40.000"
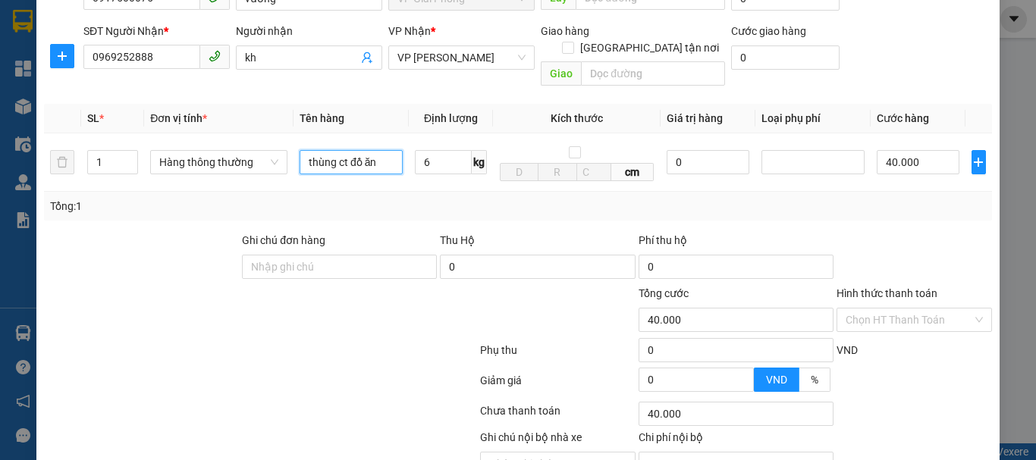
scroll to position [217, 0]
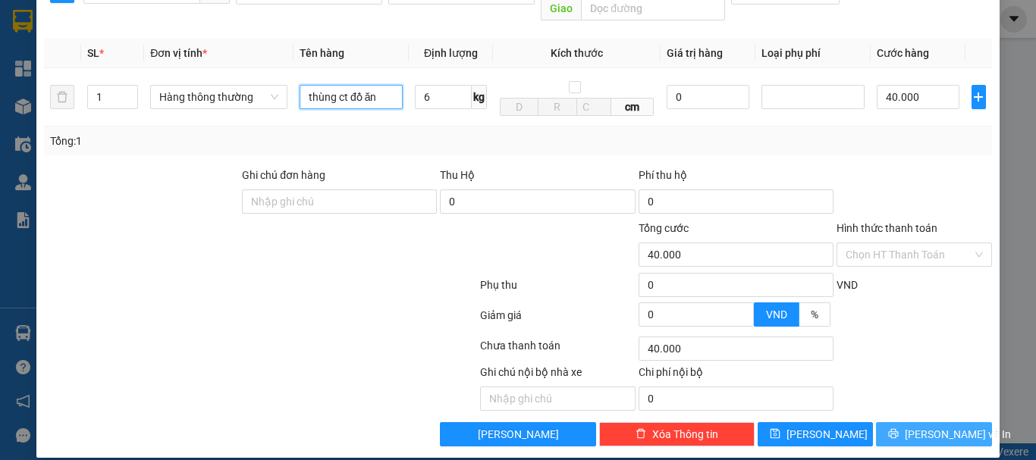
type input "thùng ct đồ ăn"
click at [930, 426] on span "[PERSON_NAME] và In" at bounding box center [958, 434] width 106 height 17
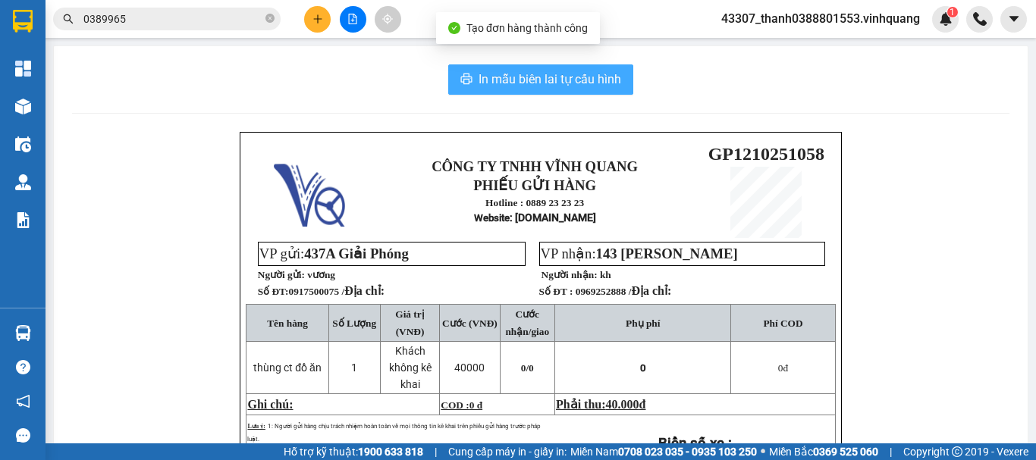
click at [591, 83] on span "In mẫu biên lai tự cấu hình" at bounding box center [550, 79] width 143 height 19
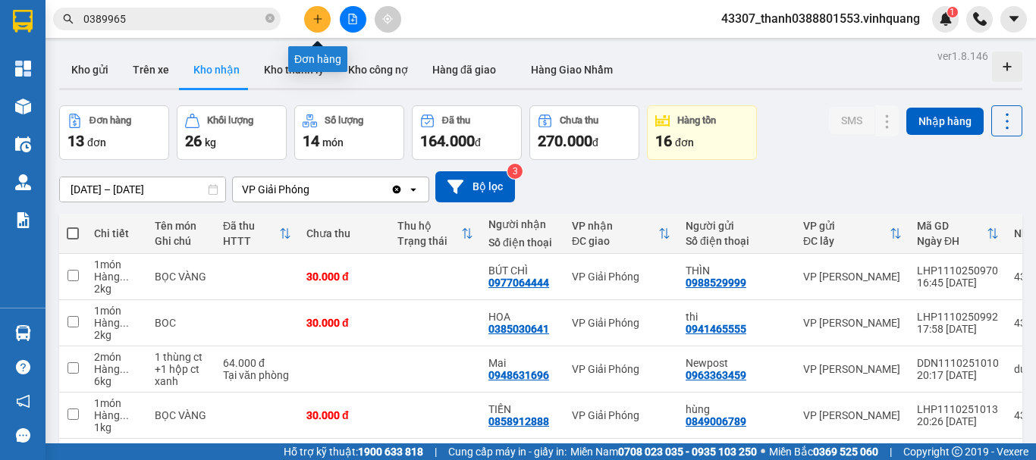
click at [315, 12] on button at bounding box center [317, 19] width 27 height 27
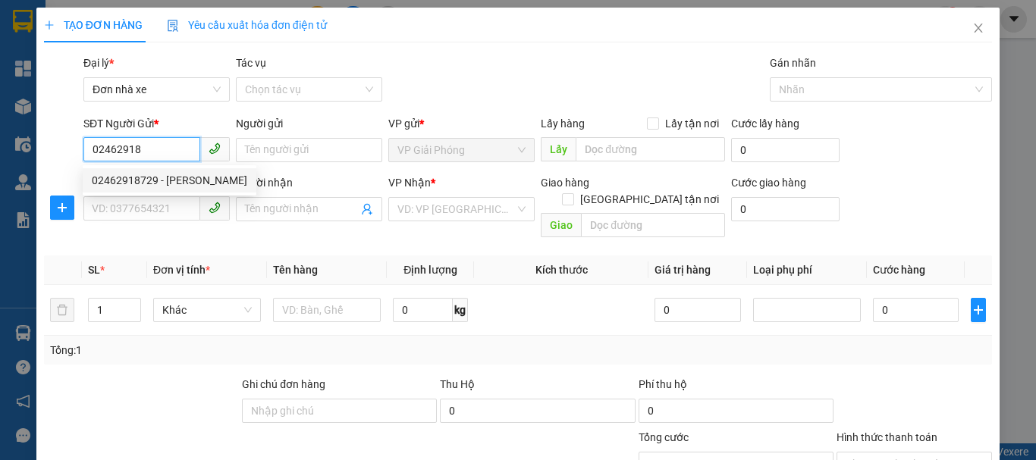
click at [177, 186] on div "02462918729 - [PERSON_NAME]" at bounding box center [169, 180] width 155 height 17
type input "02462918729"
type input "cty việt vương"
type input "0816899599"
type input "NK [GEOGRAPHIC_DATA]"
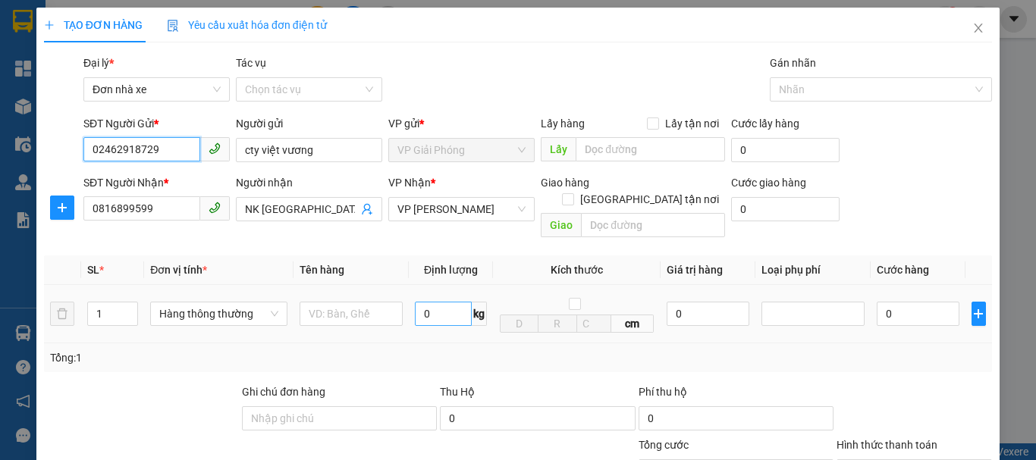
type input "02462918729"
click at [416, 302] on input "0" at bounding box center [443, 314] width 57 height 24
type input "1"
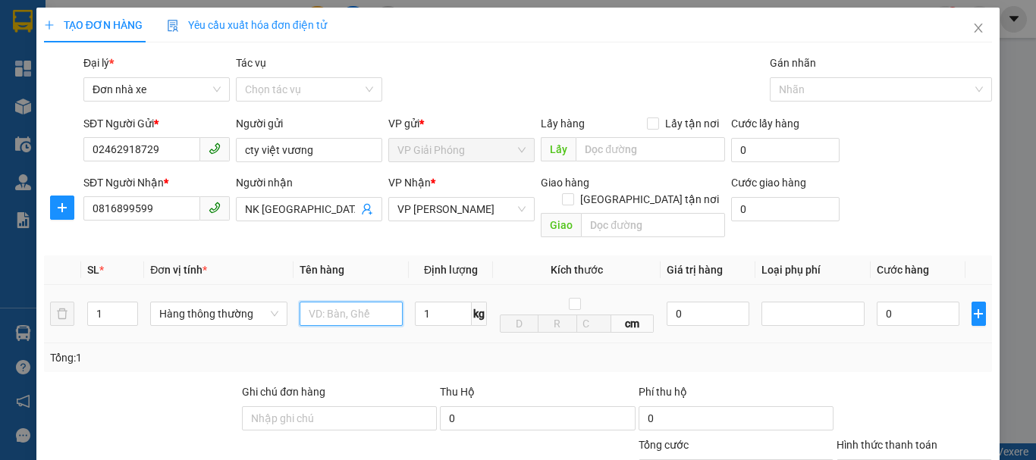
click at [355, 306] on input "text" at bounding box center [351, 314] width 103 height 24
type input "30.000"
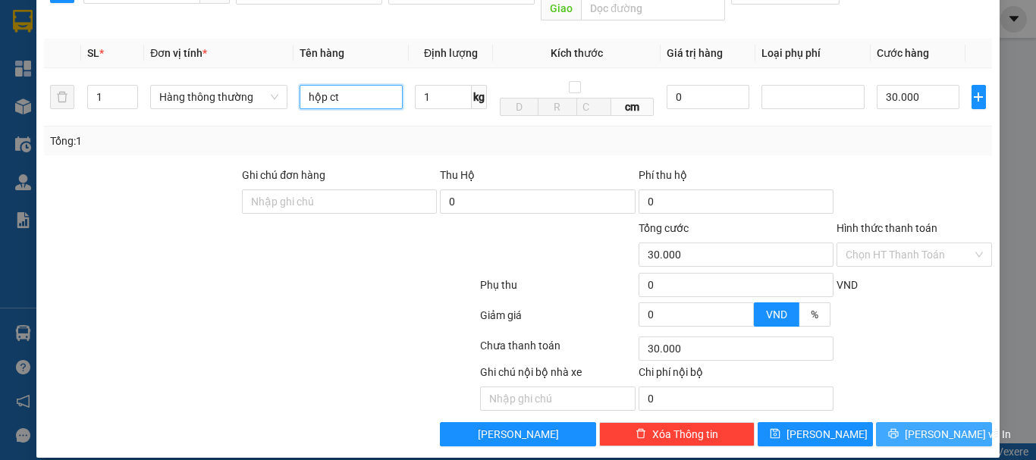
type input "hộp ct"
click at [923, 426] on span "[PERSON_NAME] và In" at bounding box center [958, 434] width 106 height 17
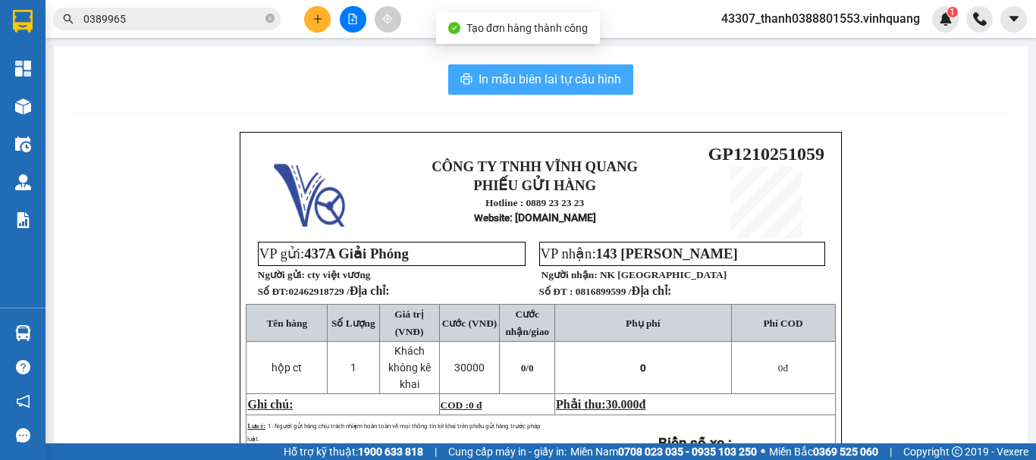
click at [502, 86] on span "In mẫu biên lai tự cấu hình" at bounding box center [550, 79] width 143 height 19
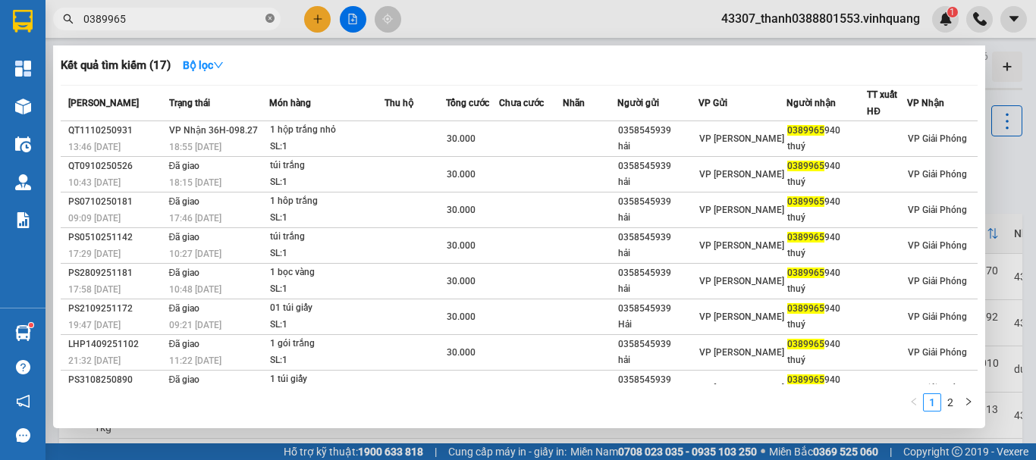
click at [268, 12] on span at bounding box center [269, 19] width 9 height 14
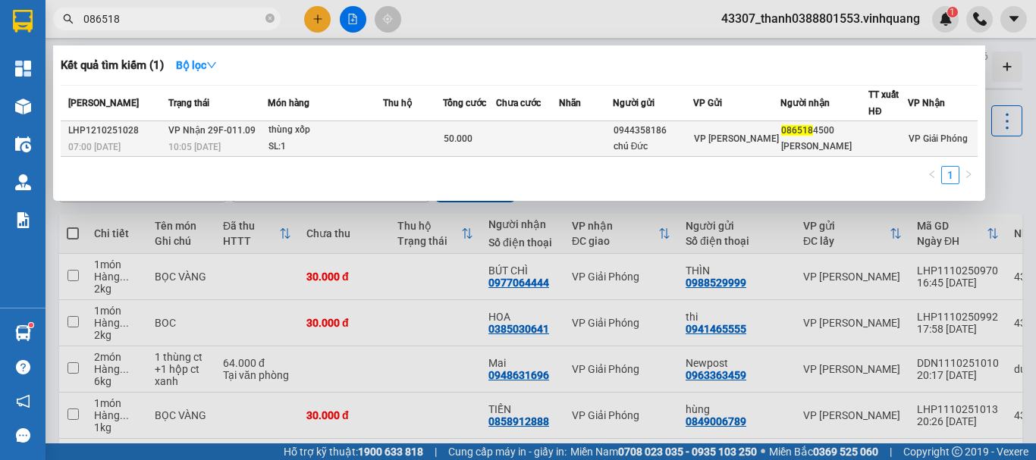
type input "086518"
click at [903, 142] on div at bounding box center [888, 139] width 38 height 16
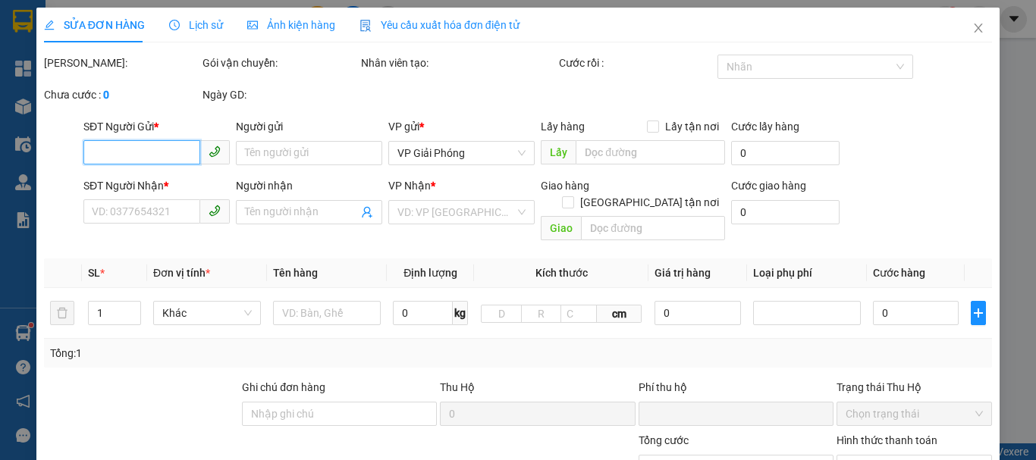
type input "0944358186"
type input "chú Đức"
type input "0865184500"
type input "[PERSON_NAME]"
type input "0"
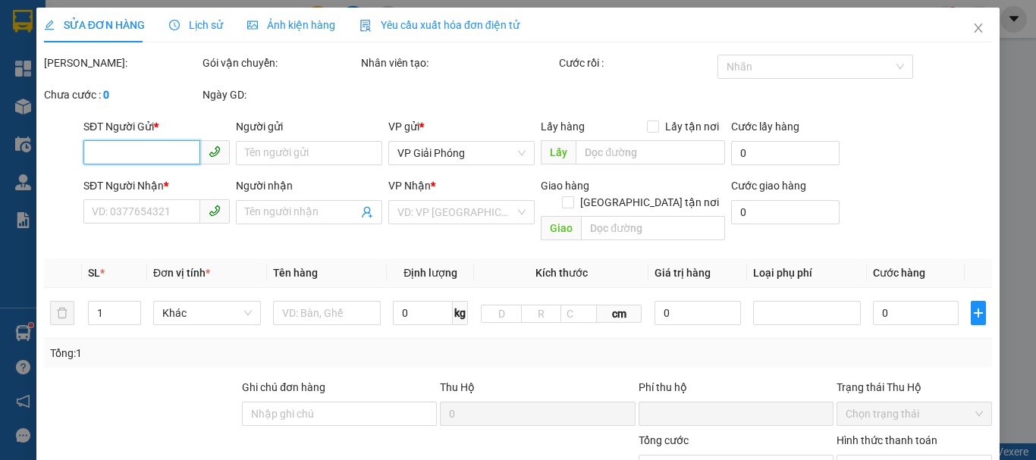
type input "50.000"
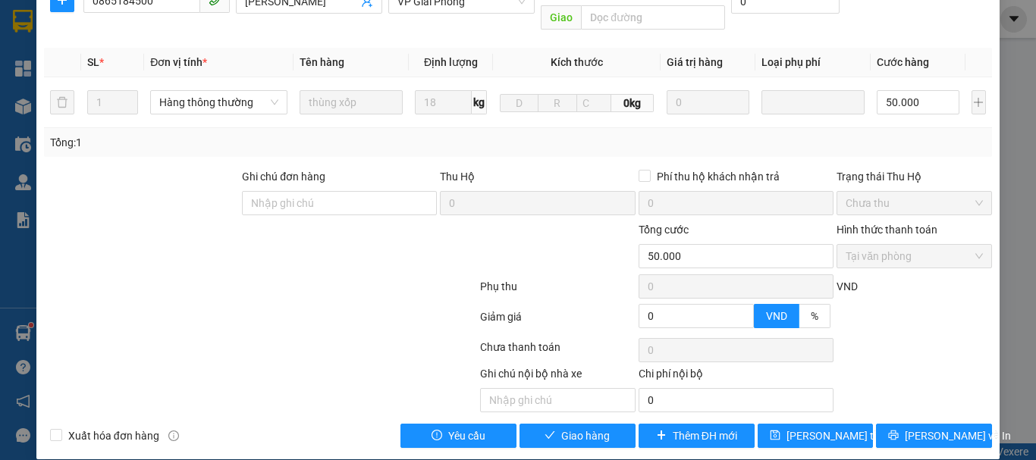
scroll to position [228, 0]
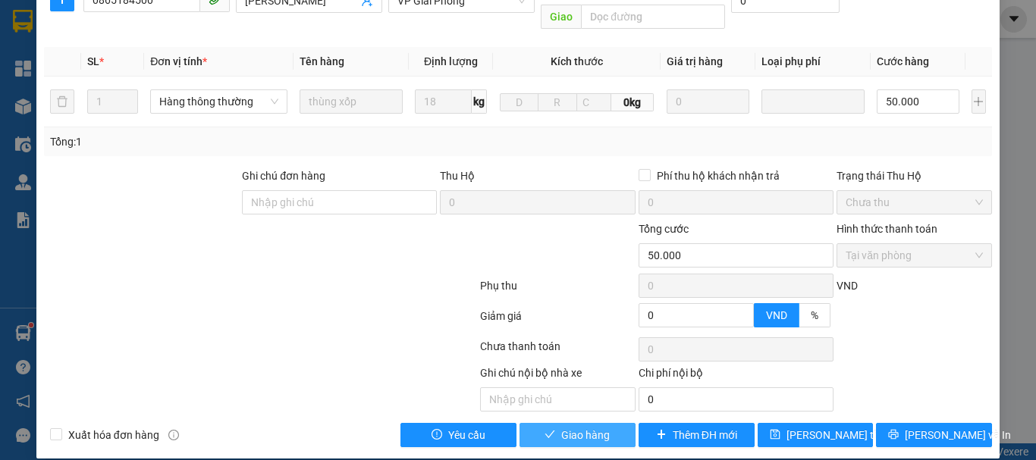
click at [544, 426] on button "Giao hàng" at bounding box center [577, 435] width 116 height 24
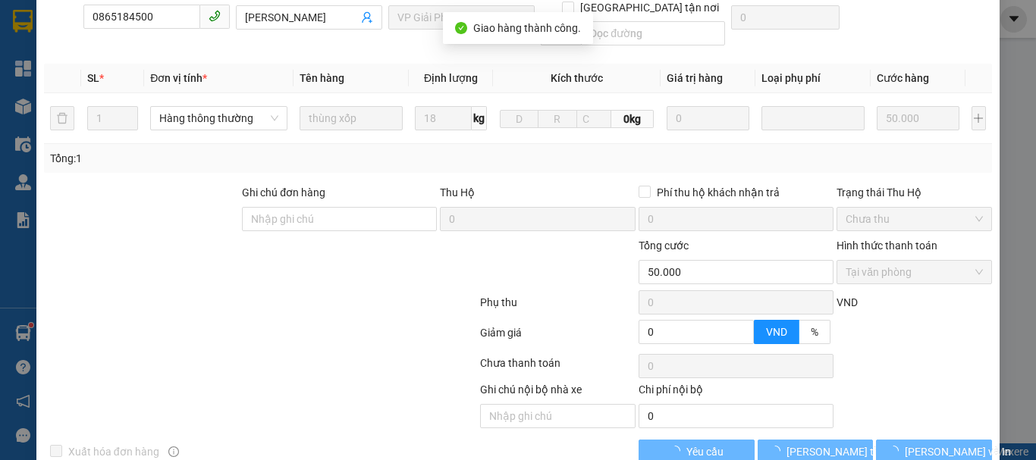
scroll to position [245, 0]
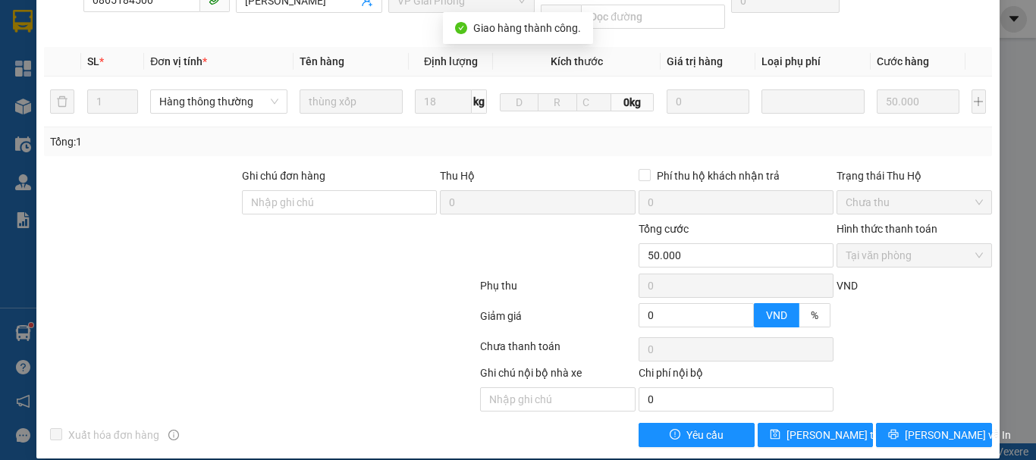
click at [535, 145] on div "Total Paid Fee 50.000 Total UnPaid Fee 0 Cash Collection Total Fee Mã ĐH: LHP12…" at bounding box center [518, 129] width 948 height 638
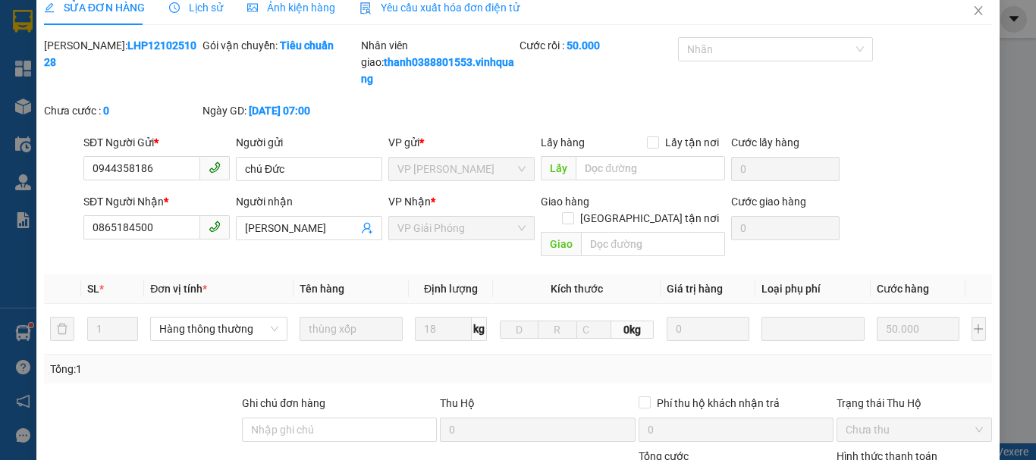
scroll to position [0, 0]
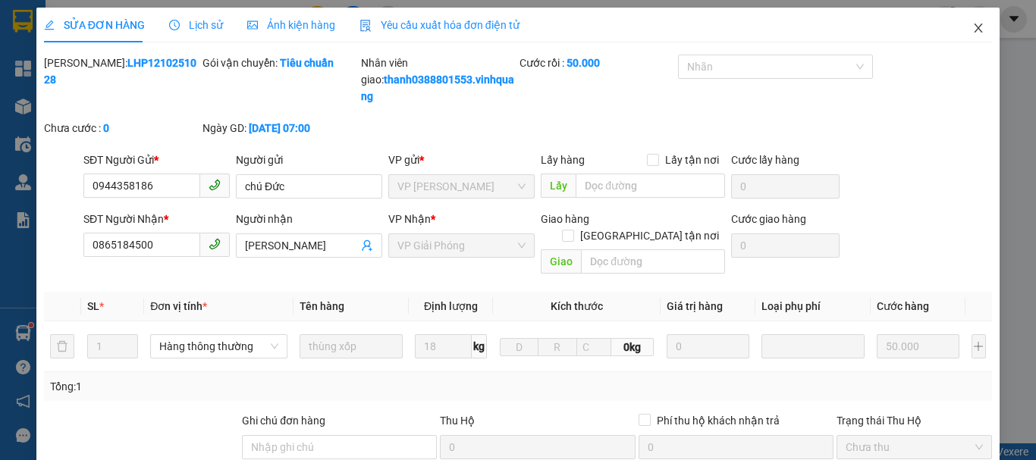
click at [972, 25] on icon "close" at bounding box center [978, 28] width 12 height 12
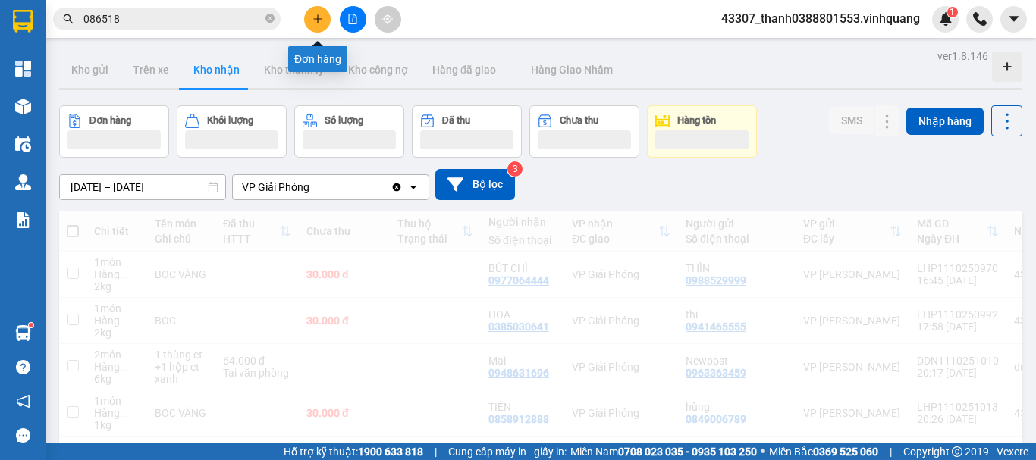
click at [316, 17] on icon "plus" at bounding box center [317, 19] width 11 height 11
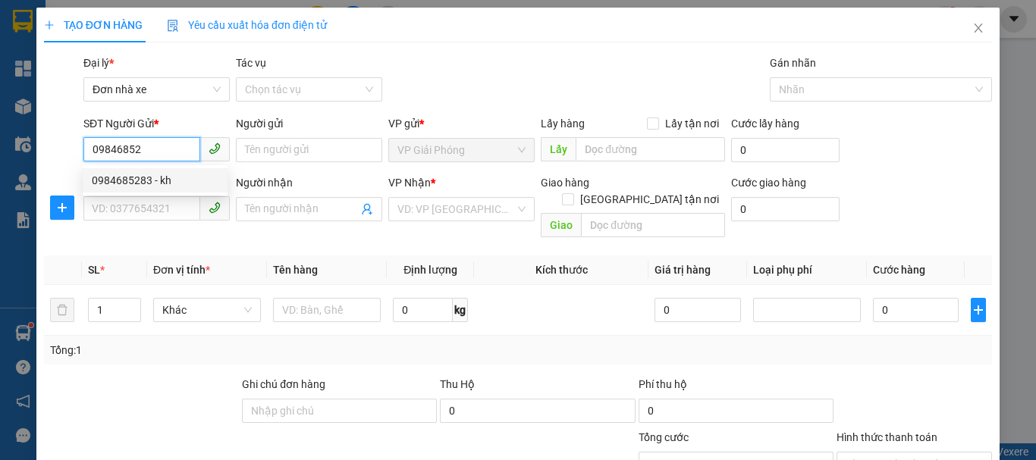
click at [130, 184] on div "0984685283 - kh" at bounding box center [155, 180] width 127 height 17
type input "0984685283"
type input "kh"
type input "0916288136"
type input "Hương"
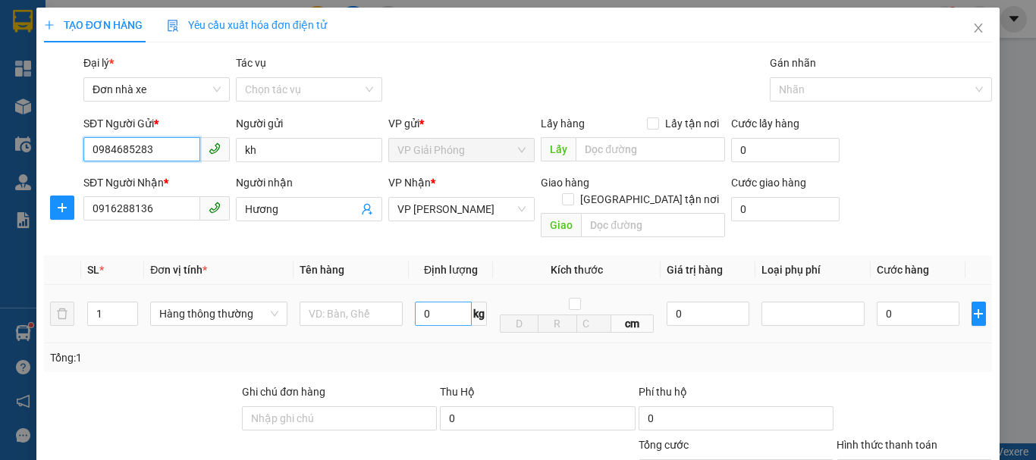
type input "0984685283"
click at [436, 302] on input "0" at bounding box center [443, 314] width 57 height 24
type input "5"
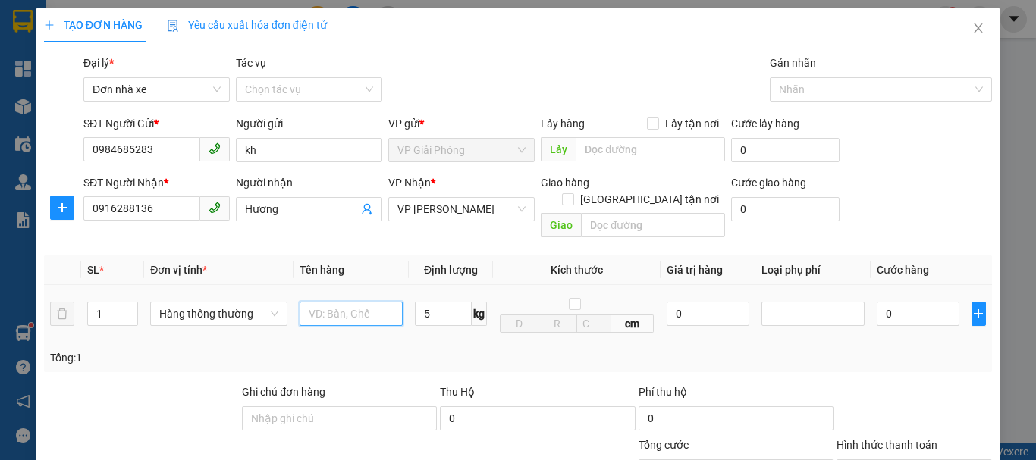
click at [364, 302] on input "text" at bounding box center [351, 314] width 103 height 24
type input "30.000"
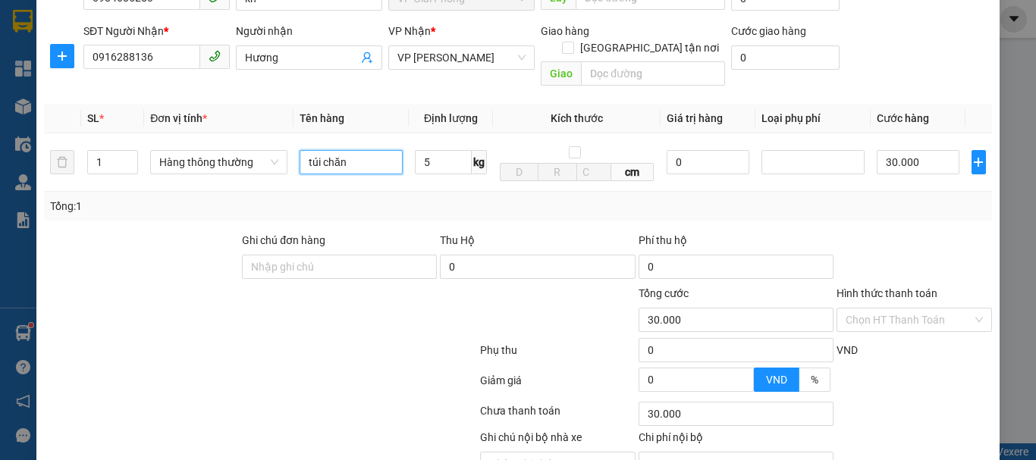
scroll to position [217, 0]
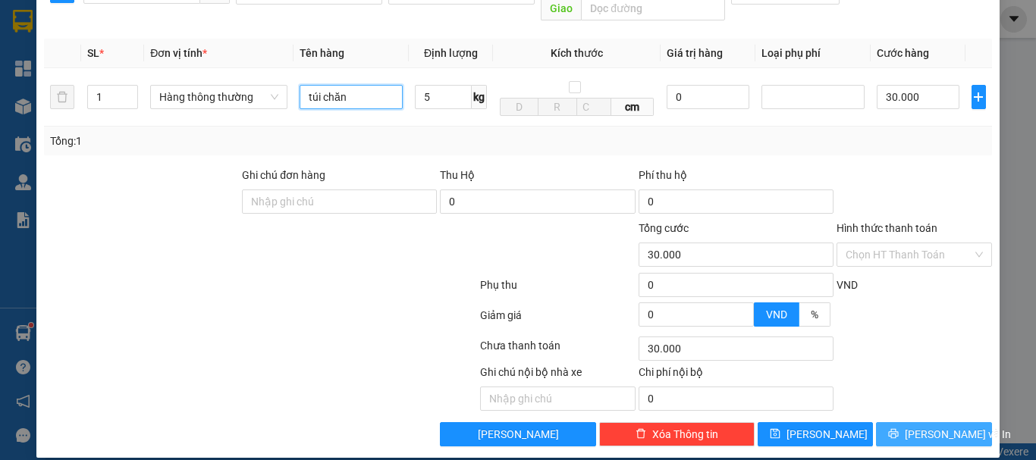
type input "túi chăn"
click at [912, 426] on span "[PERSON_NAME] và In" at bounding box center [958, 434] width 106 height 17
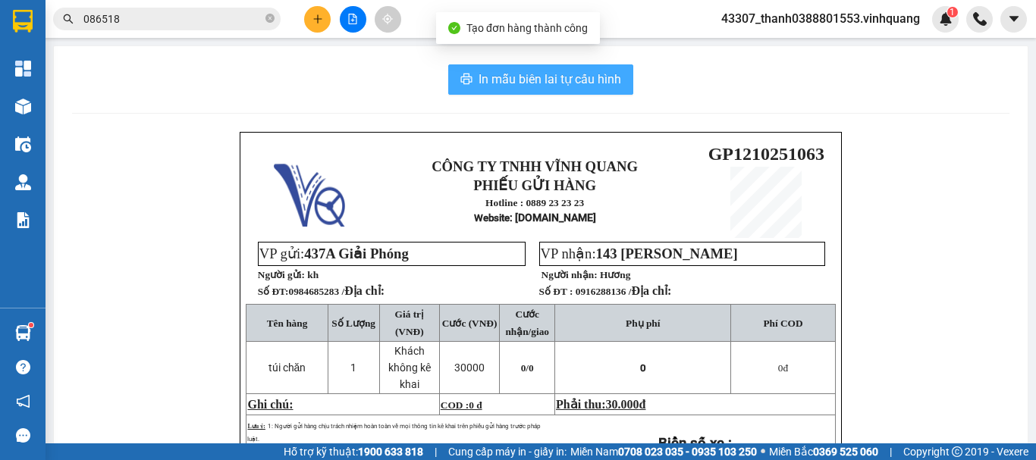
click at [500, 80] on span "In mẫu biên lai tự cấu hình" at bounding box center [550, 79] width 143 height 19
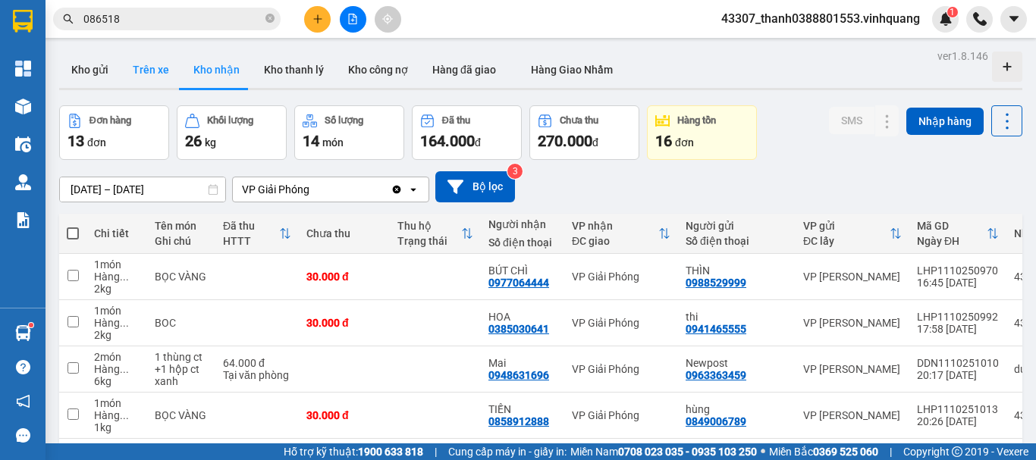
drag, startPoint x: 86, startPoint y: 75, endPoint x: 137, endPoint y: 87, distance: 52.2
click at [89, 75] on button "Kho gửi" at bounding box center [89, 70] width 61 height 36
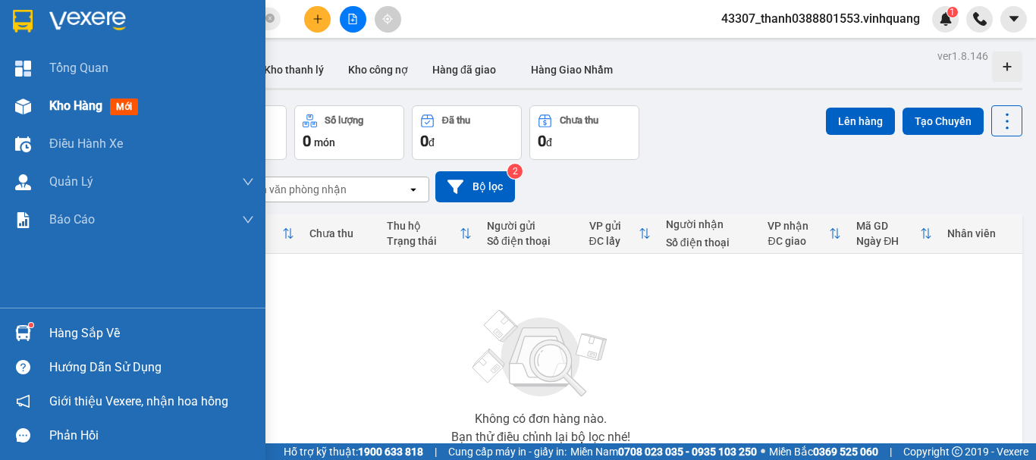
click at [36, 111] on div "Kho hàng mới" at bounding box center [132, 106] width 265 height 38
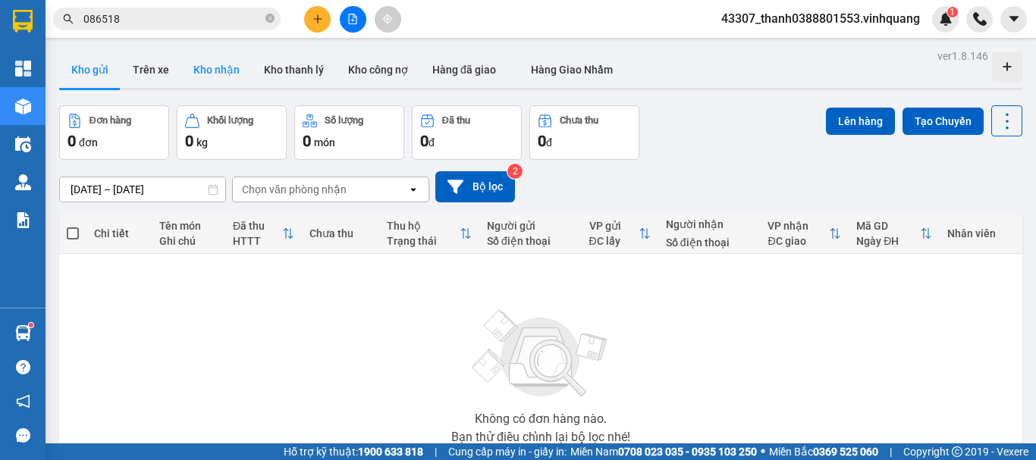
click at [237, 71] on button "Kho nhận" at bounding box center [216, 70] width 71 height 36
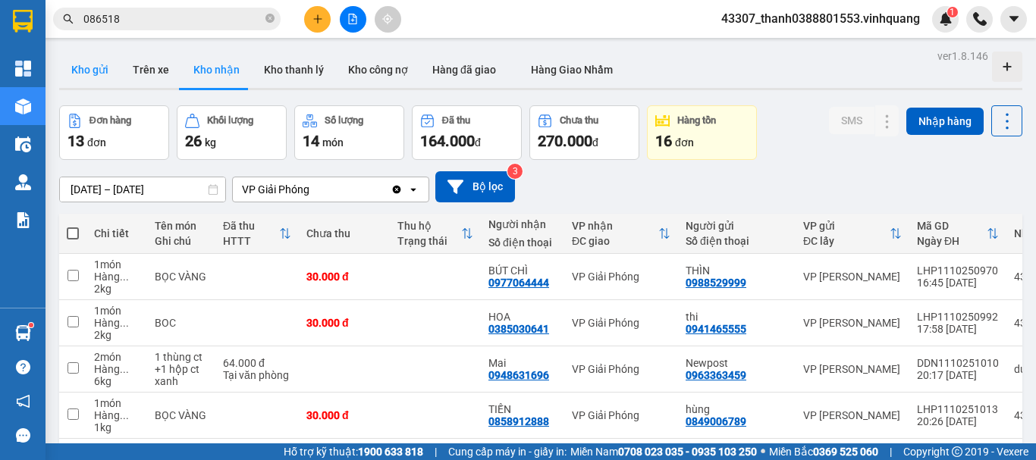
click at [106, 68] on button "Kho gửi" at bounding box center [89, 70] width 61 height 36
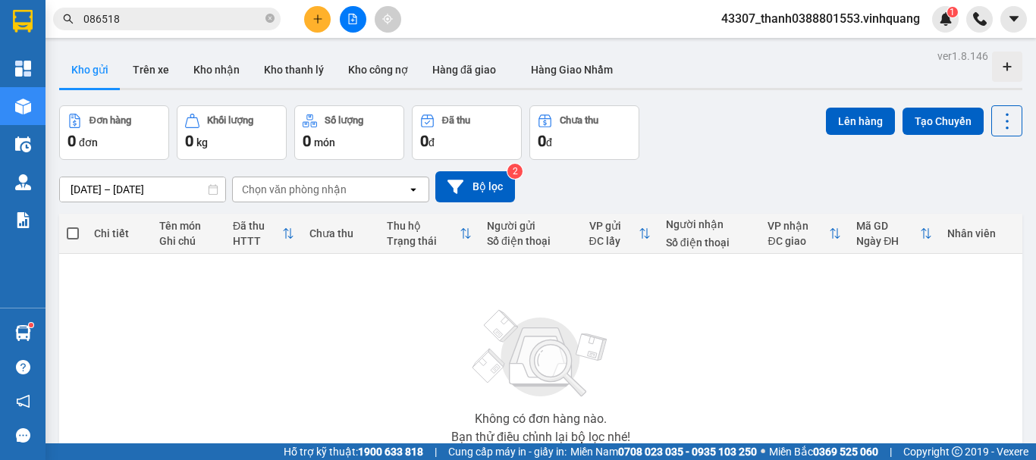
click at [151, 184] on div "ver 1.8.146 Kho gửi Trên xe Kho nhận Kho thanh lý Kho công nợ Hàng đã giao Hàng…" at bounding box center [540, 296] width 975 height 501
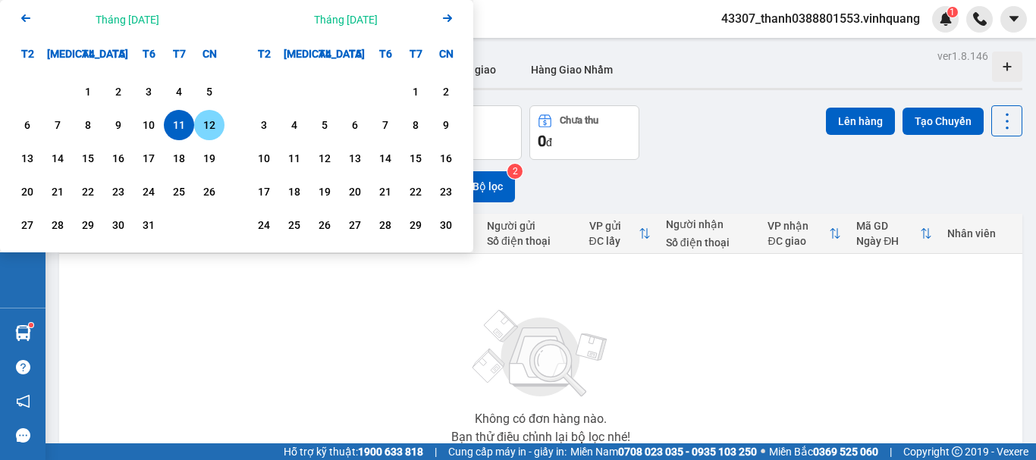
click at [206, 134] on div "12" at bounding box center [209, 125] width 21 height 18
click at [206, 129] on div "12" at bounding box center [209, 125] width 21 height 18
type input "[DATE] – [DATE]"
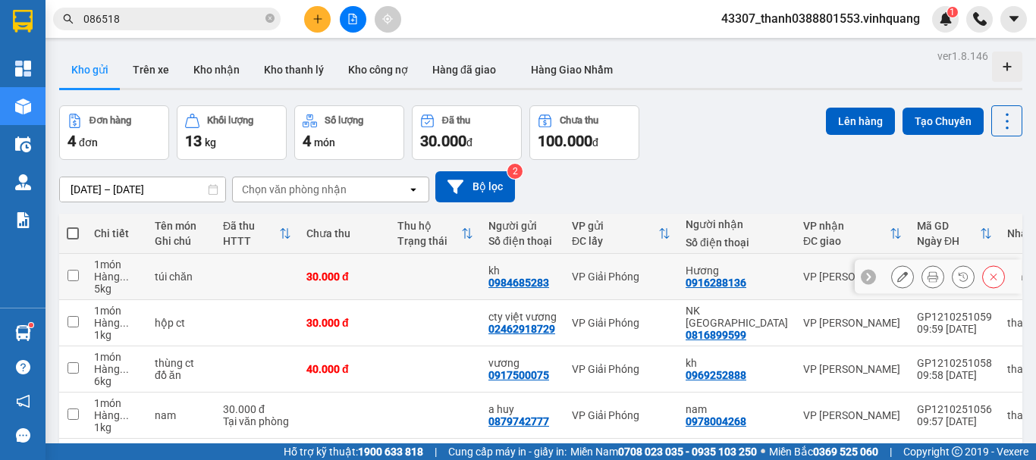
click at [238, 268] on td at bounding box center [256, 277] width 83 height 46
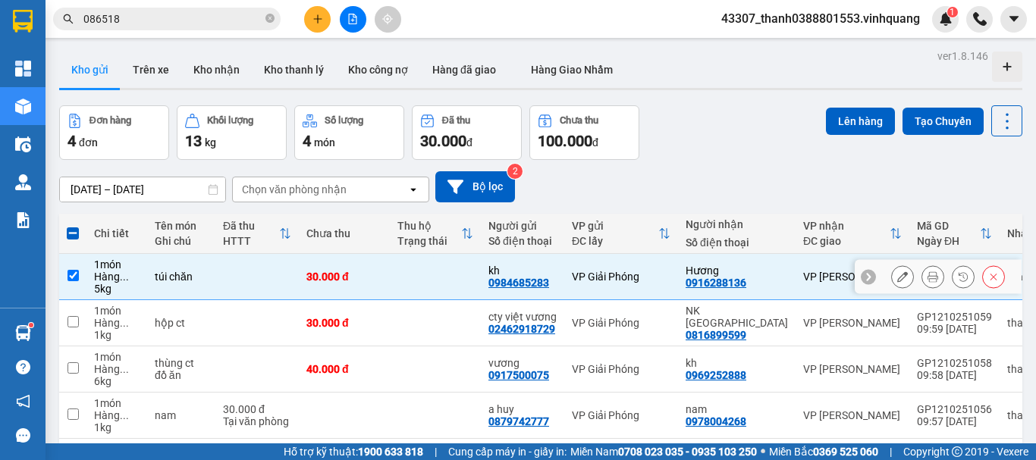
click at [222, 267] on td at bounding box center [256, 277] width 83 height 46
checkbox input "false"
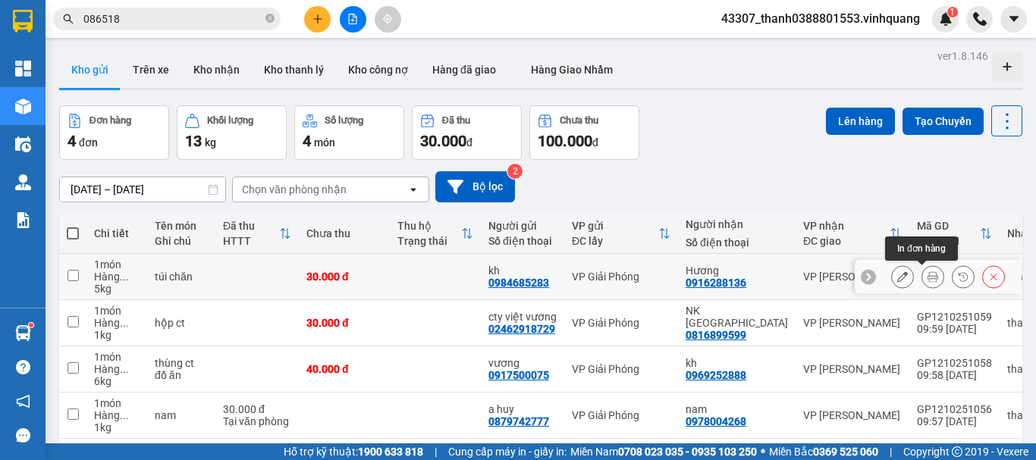
click at [927, 271] on icon at bounding box center [932, 276] width 11 height 11
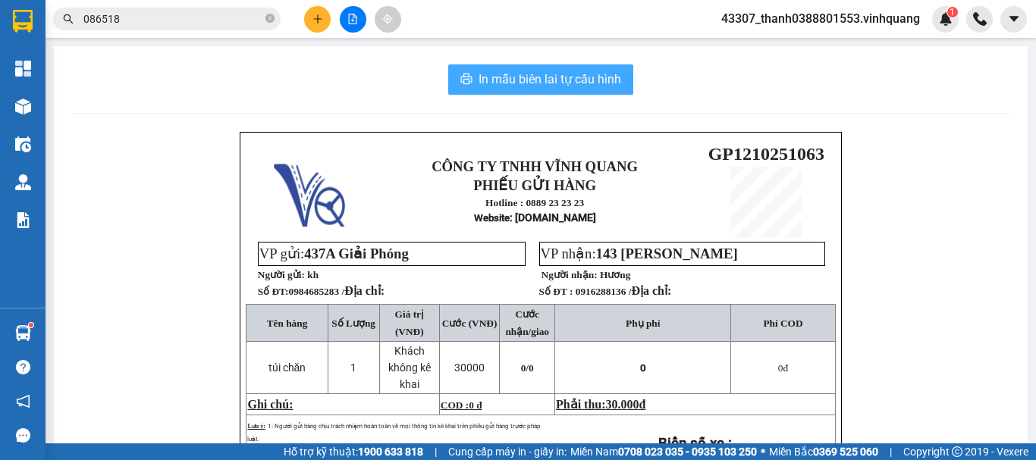
click at [527, 78] on span "In mẫu biên lai tự cấu hình" at bounding box center [550, 79] width 143 height 19
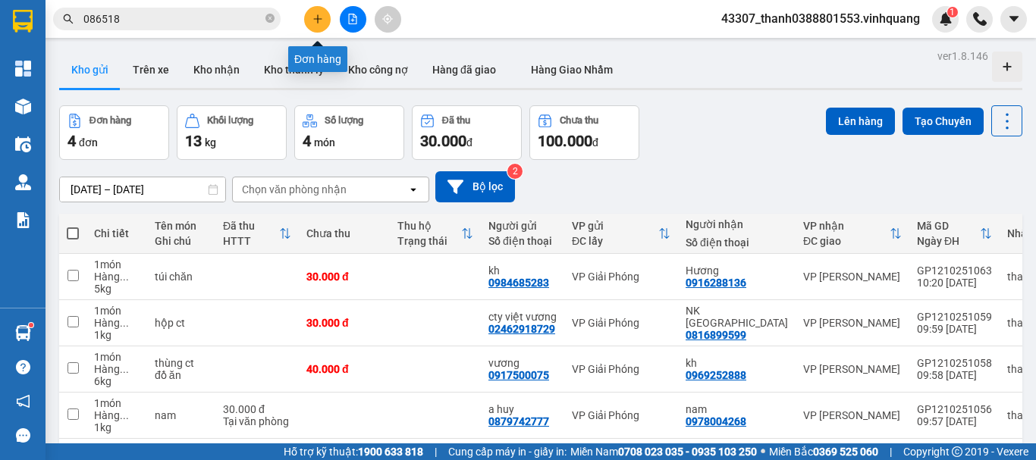
click at [314, 21] on icon "plus" at bounding box center [317, 19] width 11 height 11
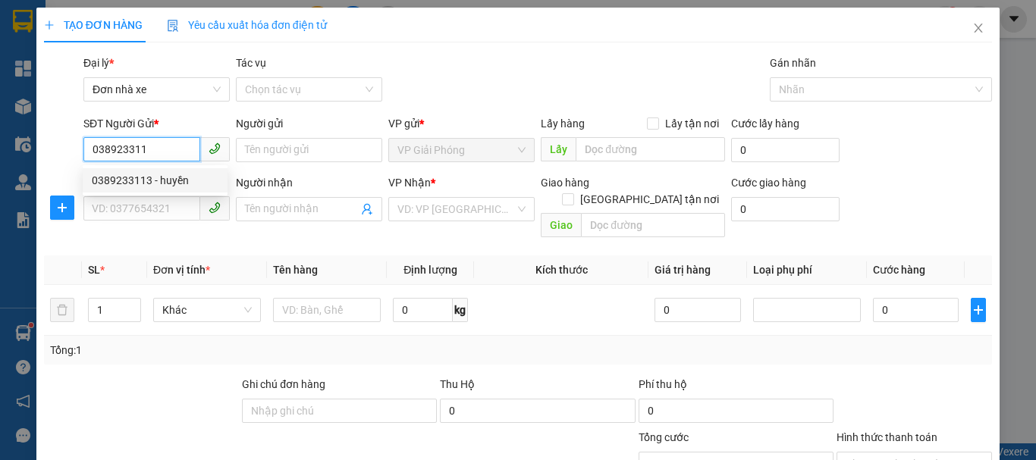
click at [184, 176] on div "0389233113 - huyền" at bounding box center [155, 180] width 127 height 17
type input "0389233113"
type input "huyền"
type input "0776797777"
type input "tiến lực"
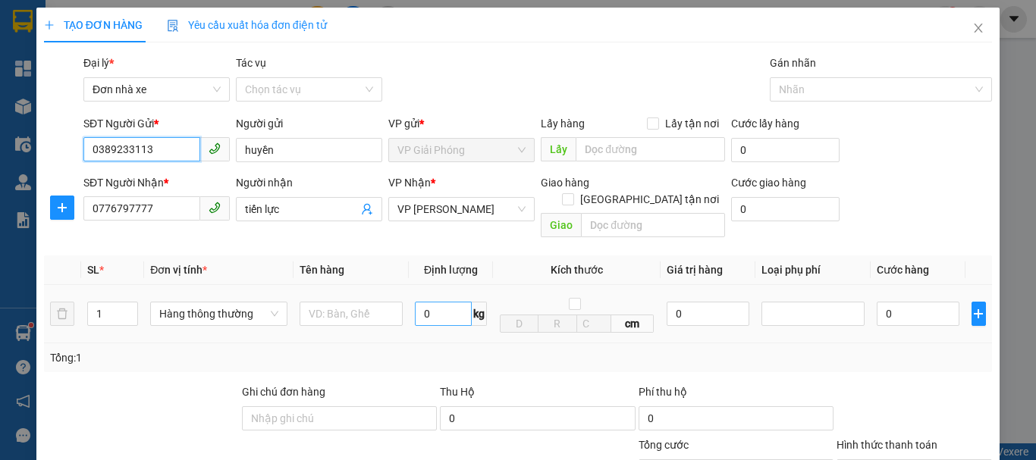
type input "0389233113"
click at [443, 302] on input "0" at bounding box center [443, 314] width 57 height 24
type input "7"
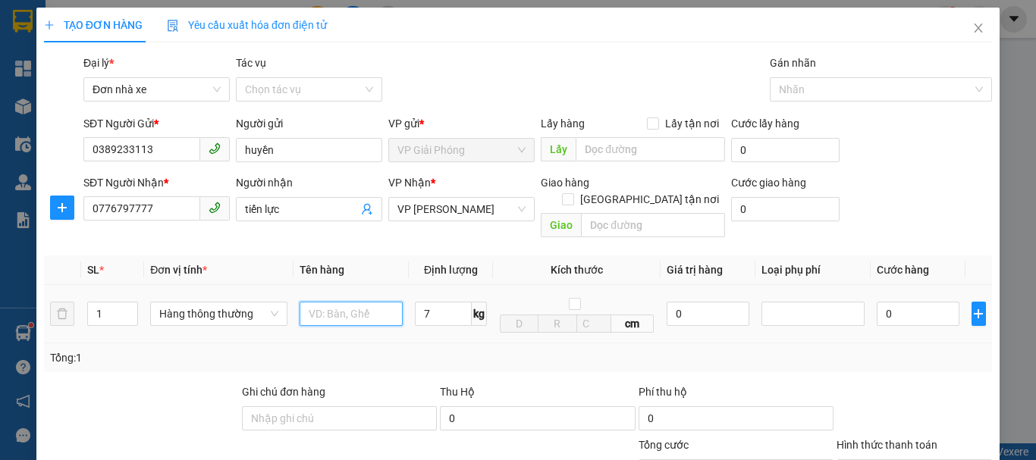
click at [347, 302] on input "text" at bounding box center [351, 314] width 103 height 24
type input "40.000"
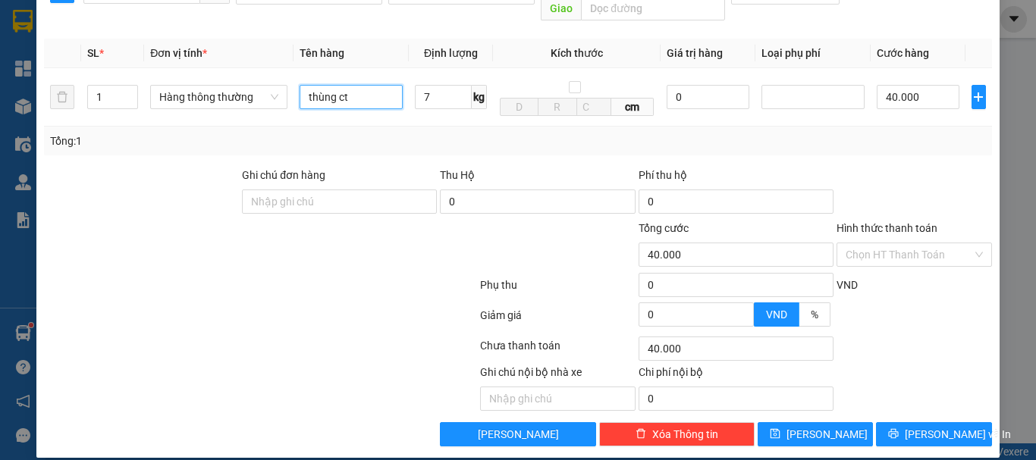
type input "thùng ct"
click at [934, 433] on div "TẠO ĐƠN HÀNG Yêu cầu xuất hóa đơn điện tử Transit Pickup Surcharge Ids Transit …" at bounding box center [517, 124] width 963 height 667
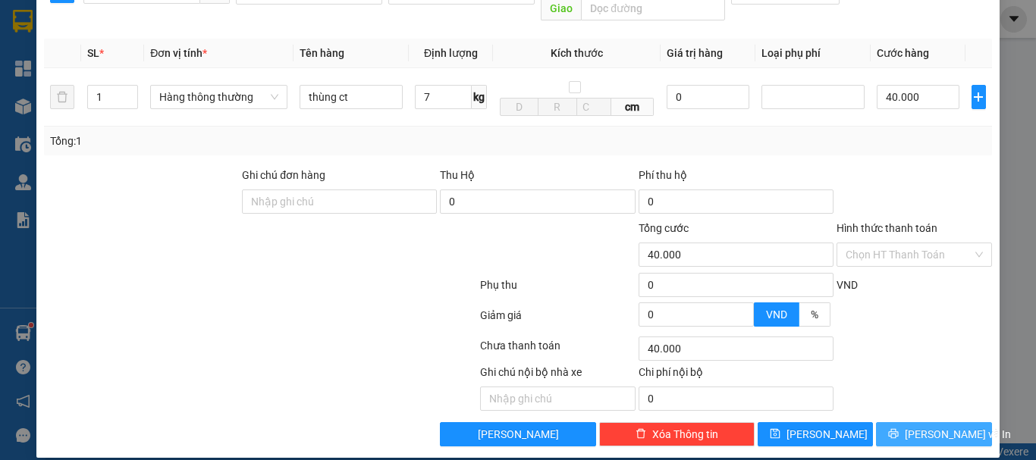
click at [934, 426] on span "[PERSON_NAME] và In" at bounding box center [958, 434] width 106 height 17
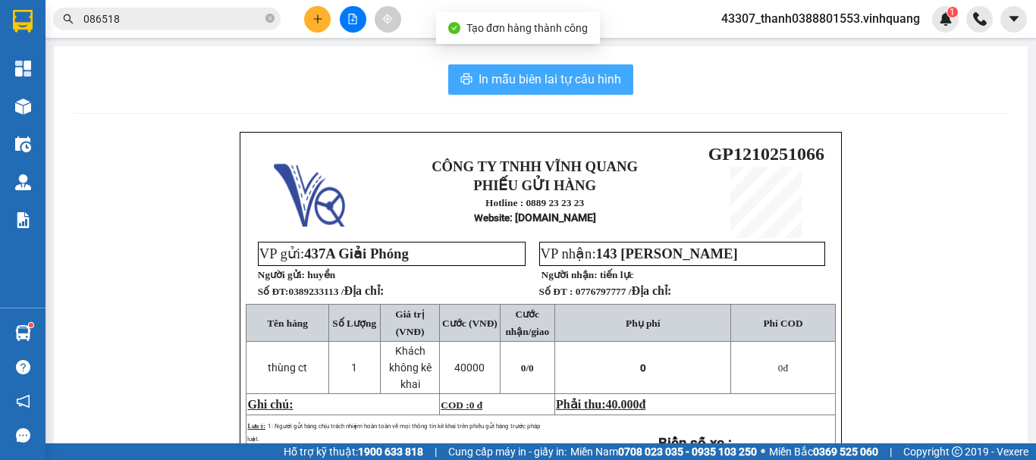
click at [552, 86] on span "In mẫu biên lai tự cấu hình" at bounding box center [550, 79] width 143 height 19
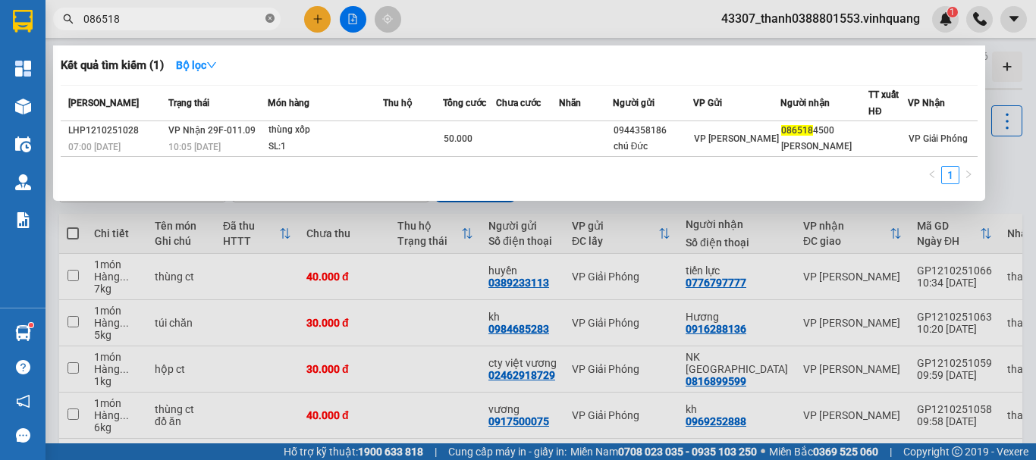
click at [269, 24] on span at bounding box center [269, 19] width 9 height 14
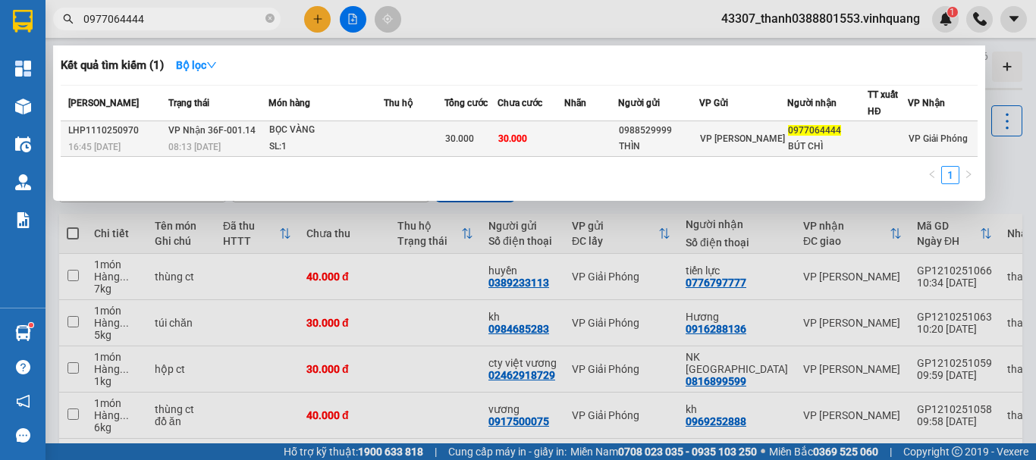
type input "0977064444"
click at [573, 145] on td at bounding box center [591, 139] width 55 height 36
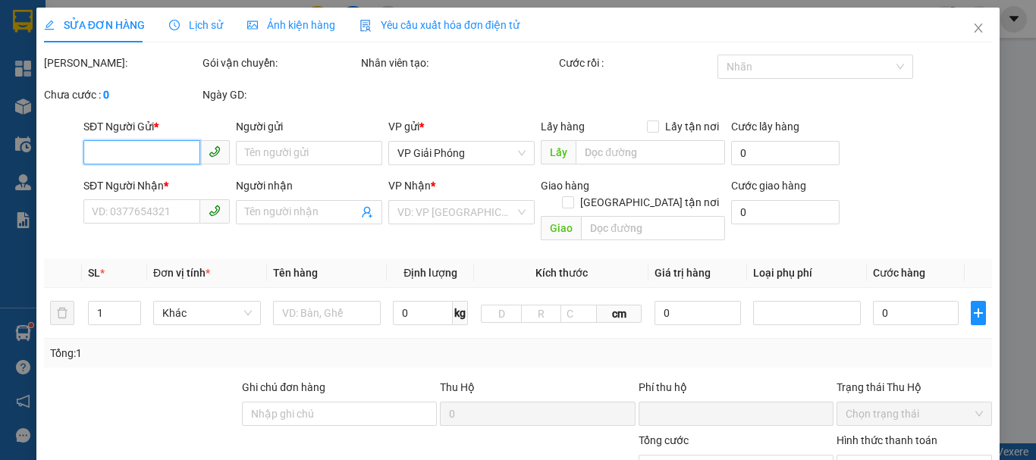
type input "0988529999"
type input "THÌN"
type input "0977064444"
type input "BÚT CHÌ"
type input "0"
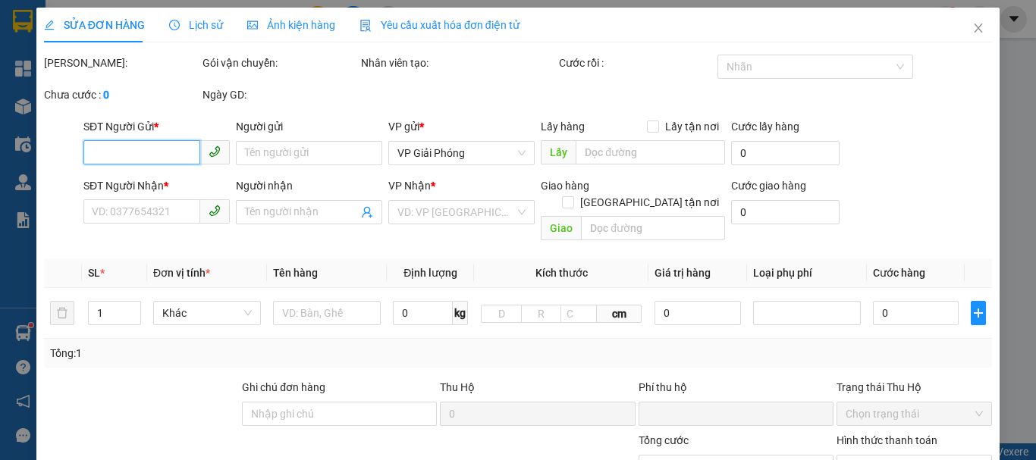
type input "30.000"
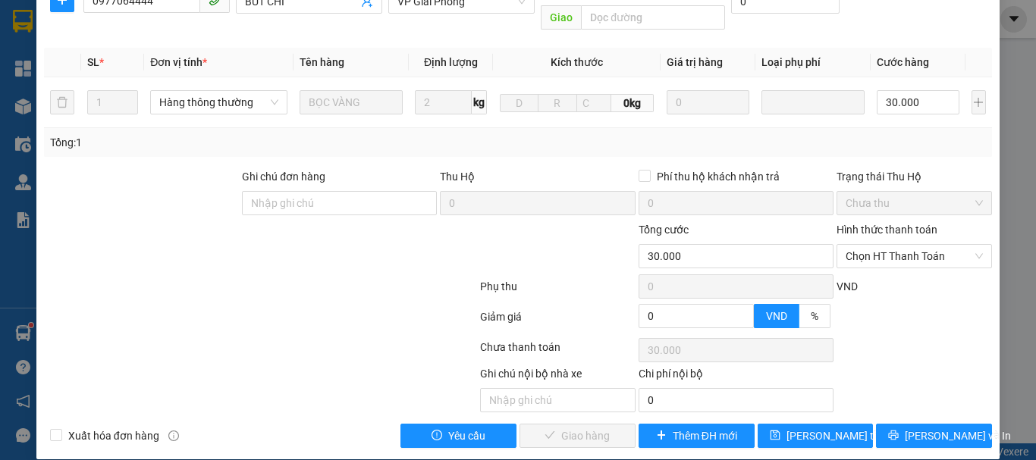
scroll to position [228, 0]
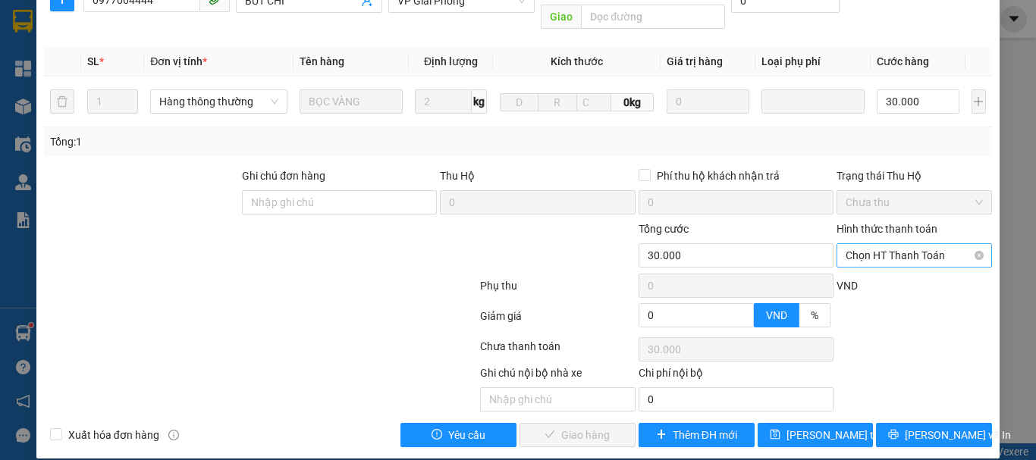
click at [905, 249] on span "Chọn HT Thanh Toán" at bounding box center [914, 255] width 137 height 23
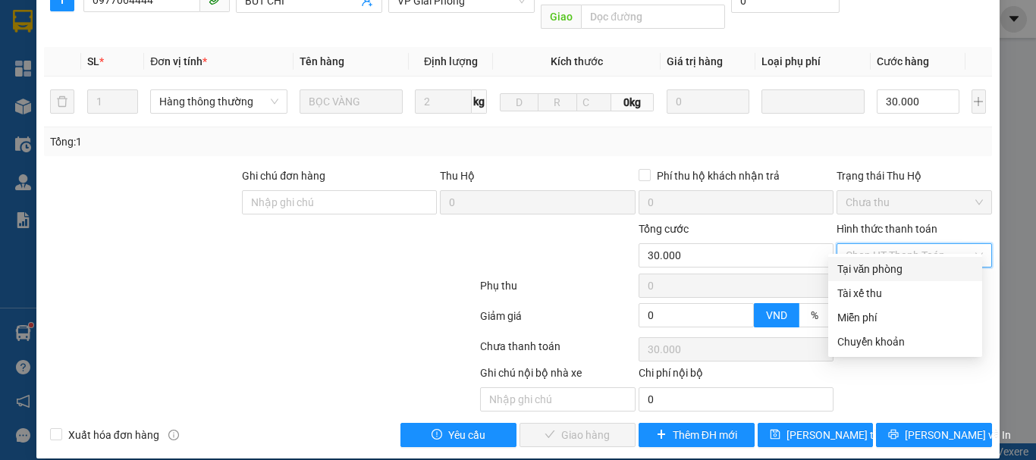
click at [892, 268] on div "Tại văn phòng" at bounding box center [905, 269] width 136 height 17
type input "0"
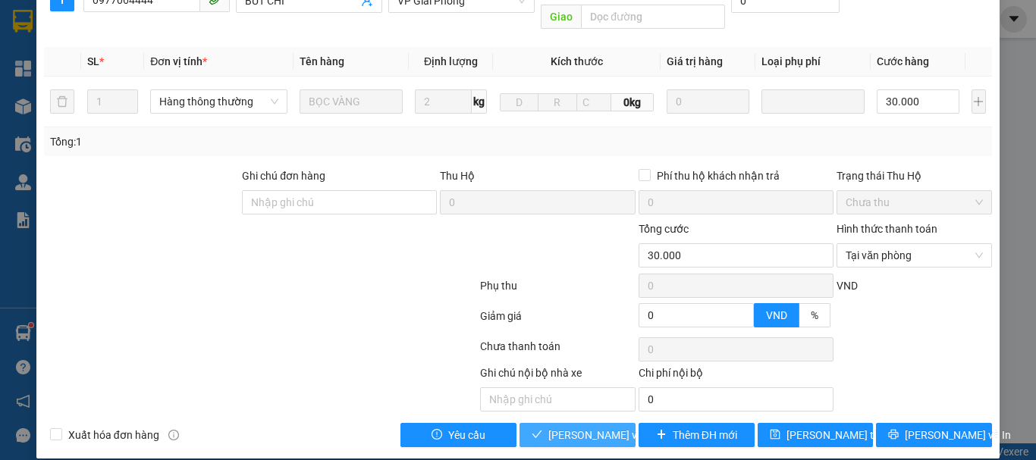
click at [594, 427] on span "[PERSON_NAME] và Giao hàng" at bounding box center [621, 435] width 146 height 17
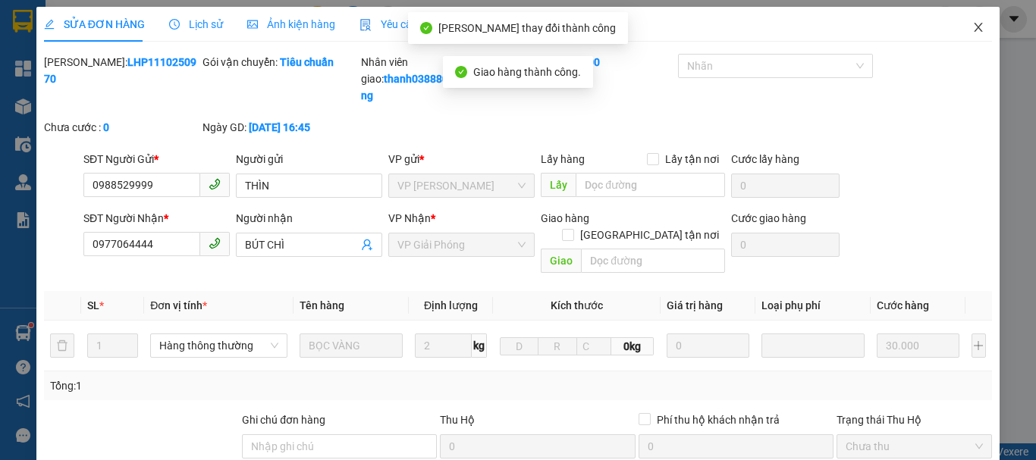
scroll to position [0, 0]
click at [972, 30] on icon "close" at bounding box center [978, 28] width 12 height 12
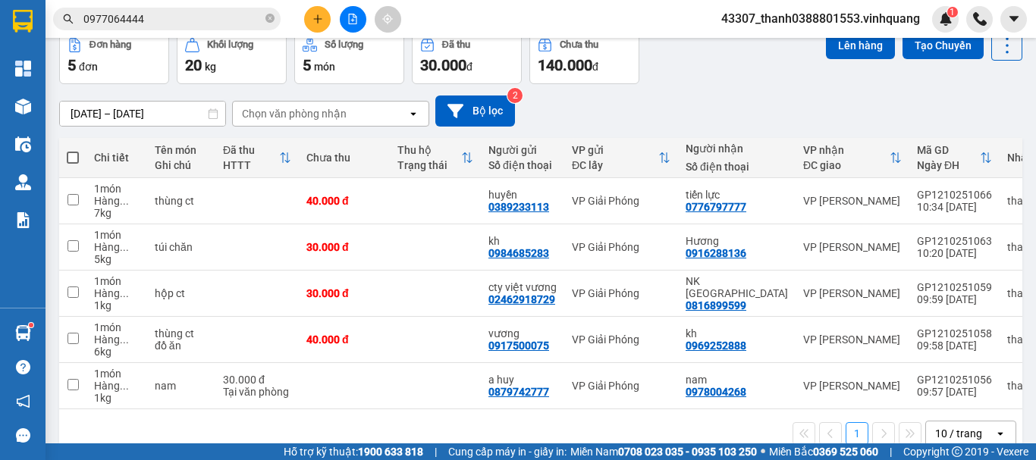
scroll to position [110, 0]
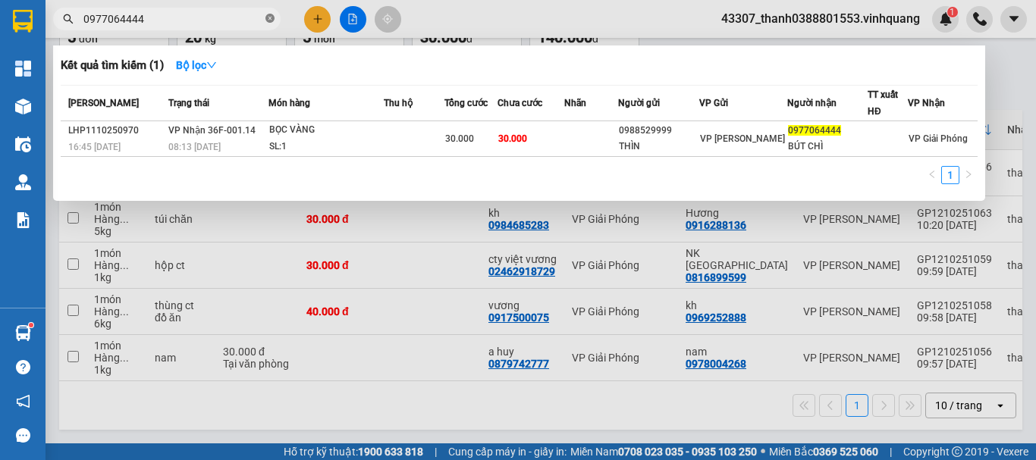
click at [268, 24] on span at bounding box center [269, 19] width 9 height 14
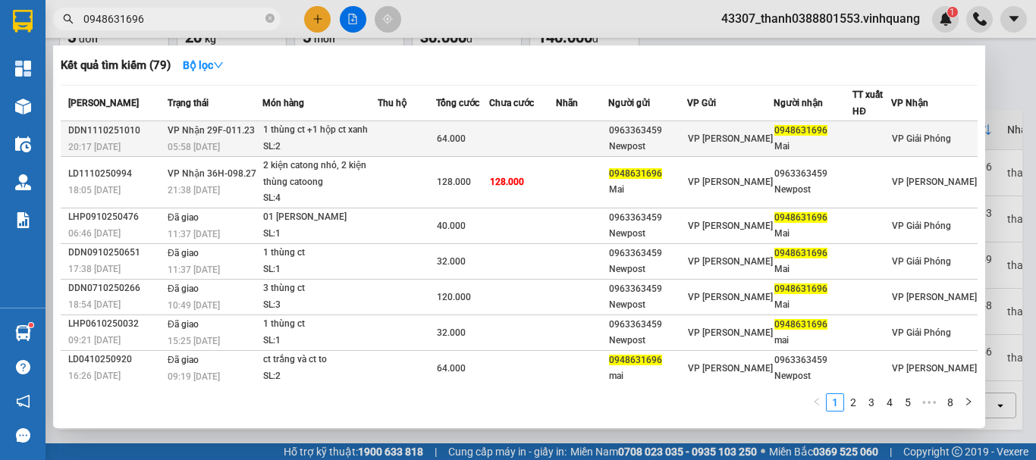
type input "0948631696"
click at [516, 149] on td at bounding box center [522, 139] width 66 height 36
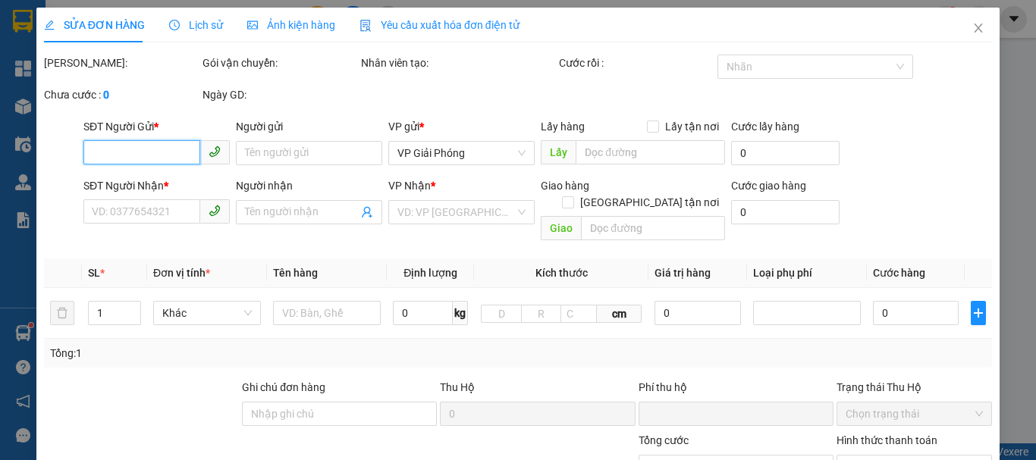
type input "0963363459"
type input "Newpost"
type input "0948631696"
type input "Mai"
type input "0"
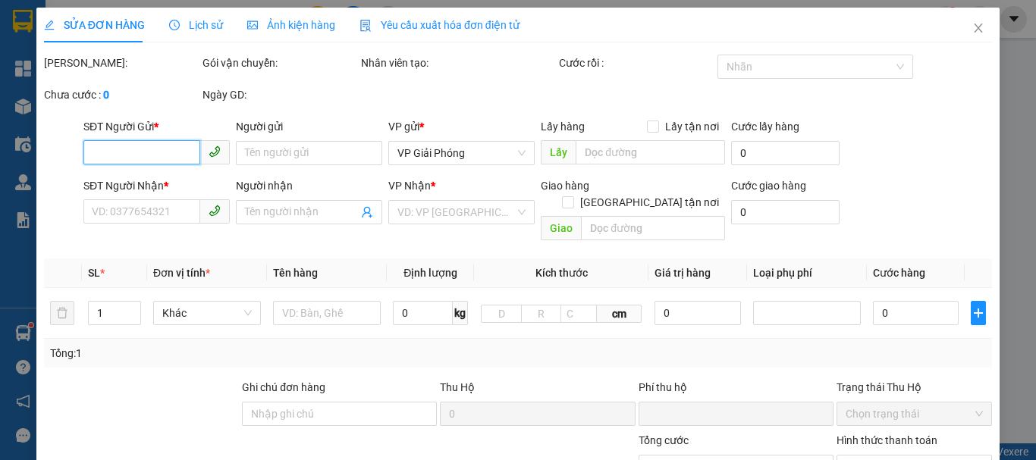
type input "64.000"
type input "20"
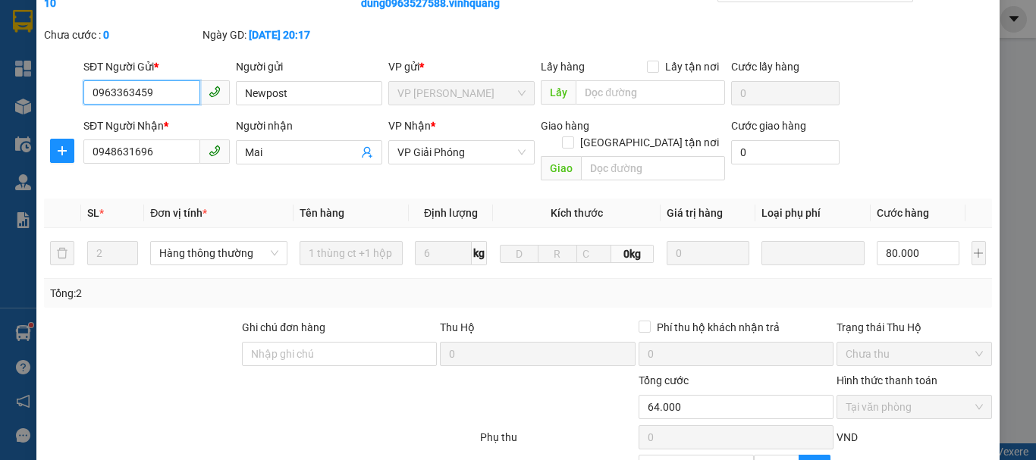
scroll to position [228, 0]
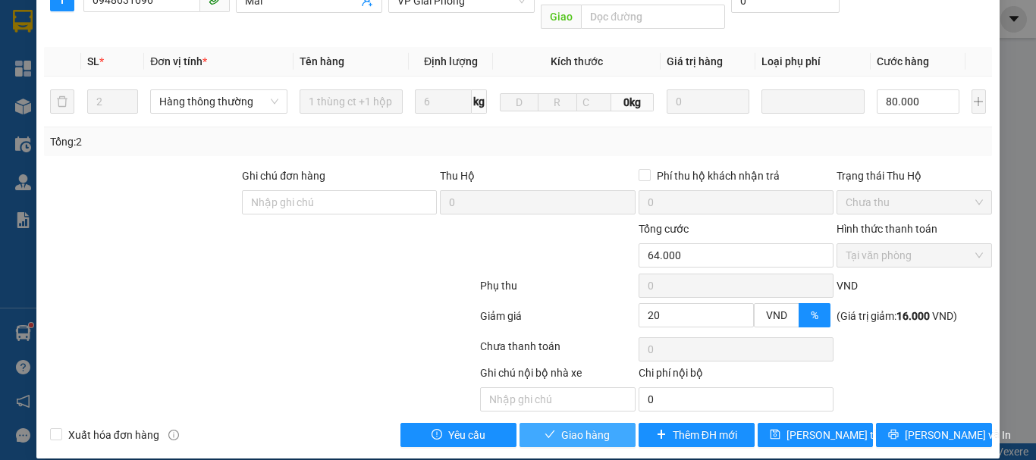
click at [564, 427] on span "Giao hàng" at bounding box center [585, 435] width 49 height 17
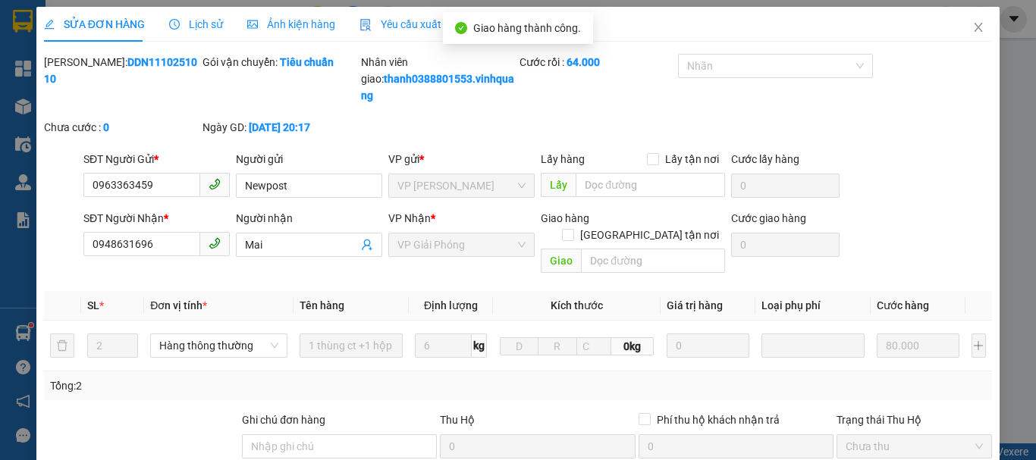
scroll to position [0, 0]
click at [974, 28] on icon "close" at bounding box center [978, 28] width 8 height 9
